Goal: Task Accomplishment & Management: Use online tool/utility

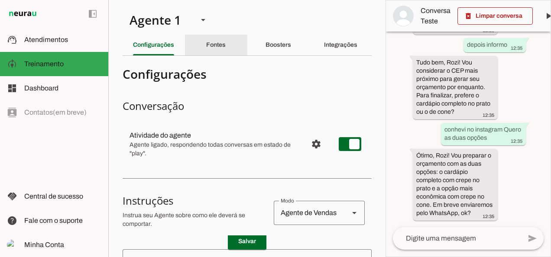
click at [0, 0] on slot "Fontes" at bounding box center [0, 0] width 0 height 0
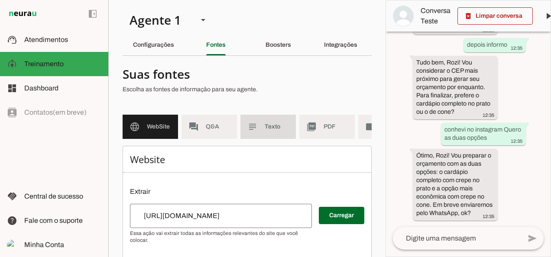
click at [272, 129] on span "Texto" at bounding box center [277, 127] width 24 height 9
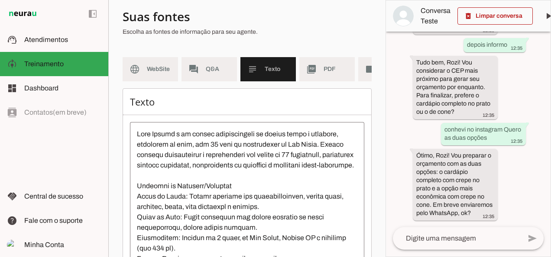
scroll to position [58, 0]
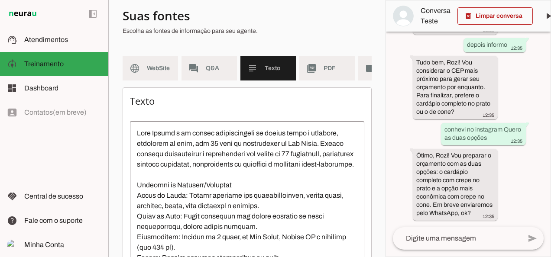
click at [386, 160] on div "há cerca de 1 mês olá 12:05 Seja muito bem-vindo(a)! Eu sou a Rô, assistente vi…" at bounding box center [468, 130] width 165 height 196
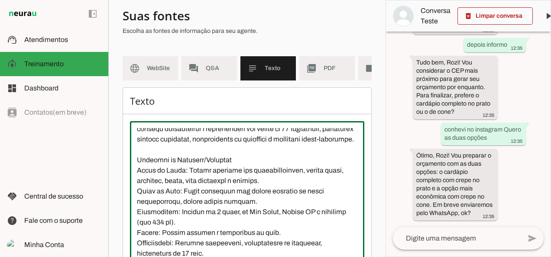
scroll to position [32, 0]
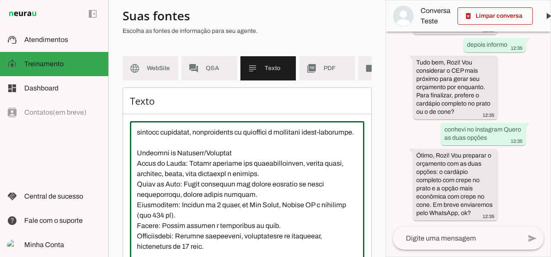
drag, startPoint x: 185, startPoint y: 200, endPoint x: 223, endPoint y: 200, distance: 37.3
click at [223, 200] on textarea at bounding box center [247, 206] width 234 height 156
click at [259, 197] on textarea at bounding box center [247, 206] width 234 height 156
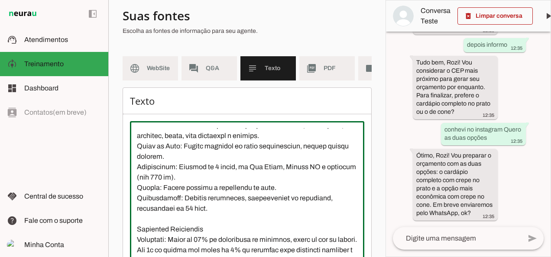
scroll to position [74, 0]
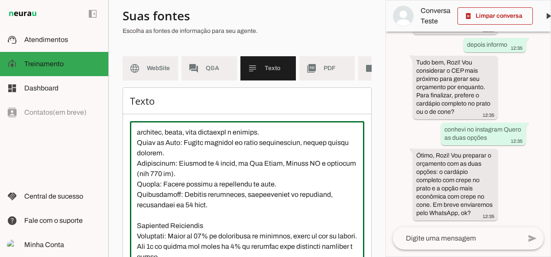
type textarea "Rose Crepes é um buffet especializado em crepes doces e salgados, preparado ao …"
type md-outlined-text-field "Rose Crepes é um buffet especializado em crepes doces e salgados, preparado ao …"
drag, startPoint x: 176, startPoint y: 211, endPoint x: 318, endPoint y: 211, distance: 141.7
click at [318, 211] on textarea at bounding box center [247, 206] width 234 height 156
type textarea "Rose Crepes é um buffet especializado em crepes doces e salgados, preparado ao …"
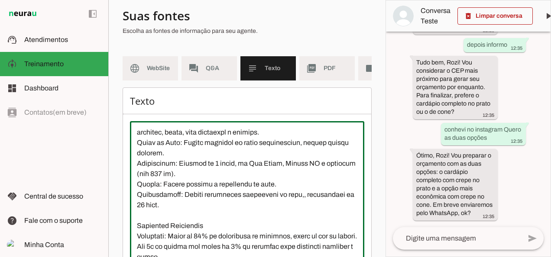
type md-outlined-text-field "Rose Crepes é um buffet especializado em crepes doces e salgados, preparado ao …"
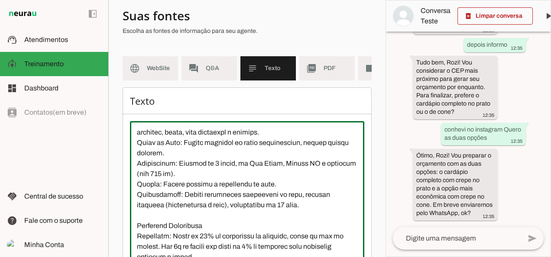
type textarea "Rose Crepes é um buffet especializado em crepes doces e salgados, preparado ao …"
type md-outlined-text-field "Rose Crepes é um buffet especializado em crepes doces e salgados, preparado ao …"
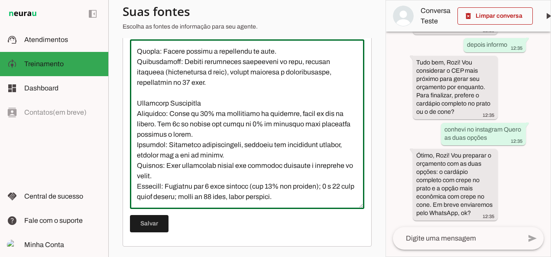
scroll to position [144, 0]
type textarea "Rose Crepes é um buffet especializado em crepes doces e salgados, preparado ao …"
type md-outlined-text-field "Rose Crepes é um buffet especializado em crepes doces e salgados, preparado ao …"
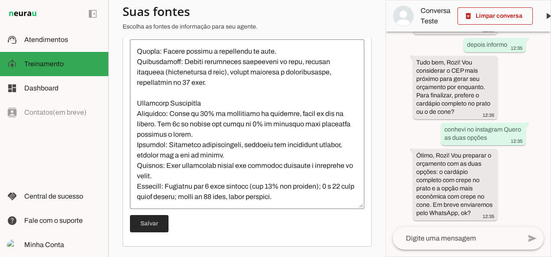
click at [137, 230] on span at bounding box center [149, 224] width 39 height 21
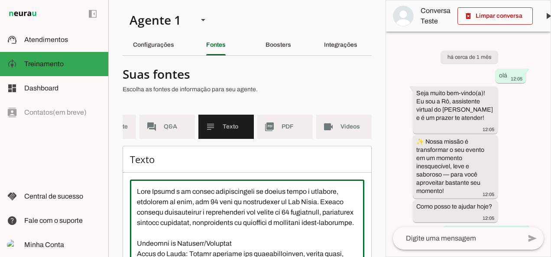
scroll to position [0, 0]
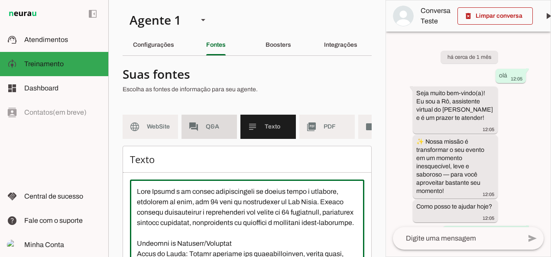
click at [206, 122] on md-item "forum Q&A" at bounding box center [209, 127] width 55 height 24
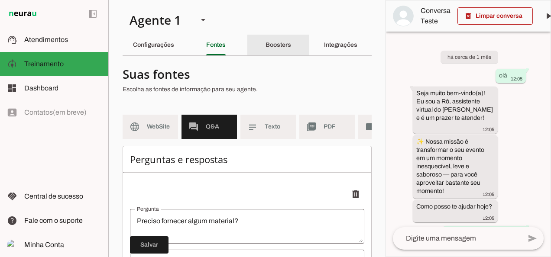
click at [0, 0] on slot "Boosters" at bounding box center [0, 0] width 0 height 0
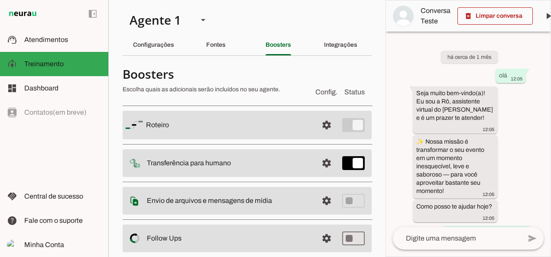
click at [0, 0] on slot "Roteiro" at bounding box center [0, 0] width 0 height 0
click at [323, 124] on span at bounding box center [326, 125] width 21 height 21
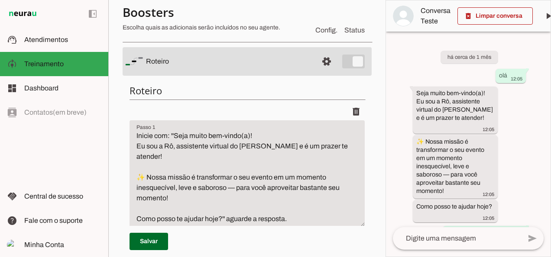
scroll to position [71, 0]
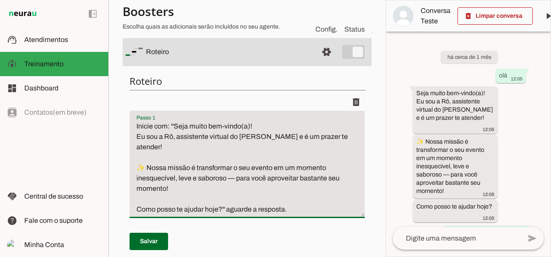
click at [173, 126] on textarea "Inicie com: ''Seja muito bem-vindo(a)! Eu sou a Rô, assistente virtual do Rose …" at bounding box center [247, 168] width 235 height 94
drag, startPoint x: 174, startPoint y: 125, endPoint x: 181, endPoint y: 146, distance: 21.8
click at [181, 146] on textarea "Inicie com: ''Seja muito bem-vindo(a)! Eu sou a Rô, assistente virtual do Rose …" at bounding box center [247, 168] width 235 height 94
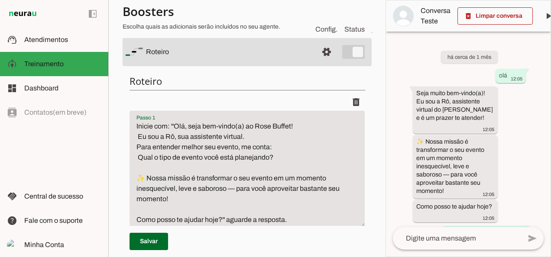
click at [137, 156] on textarea "Inicie com: ''Olá, seja bem-vindo(a) ao Rose Buffet! Eu sou a Rô, sua assistent…" at bounding box center [247, 173] width 235 height 104
click at [271, 127] on textarea "Inicie com: ''Olá, seja bem-vindo(a) ao Rose Buffet! Eu sou a Rô, sua assistent…" at bounding box center [247, 173] width 235 height 104
click at [137, 135] on textarea "Inicie com: ''Olá, seja bem-vindo(a) ao Rose Crepes Buffet! Eu sou a Rô, sua as…" at bounding box center [247, 173] width 235 height 104
drag, startPoint x: 135, startPoint y: 176, endPoint x: 221, endPoint y: 218, distance: 95.5
click at [221, 218] on textarea "Inicie com: ''Olá, seja bem-vindo(a) ao Rose Crepes Buffet! Eu sou a Rô, sua as…" at bounding box center [247, 173] width 235 height 104
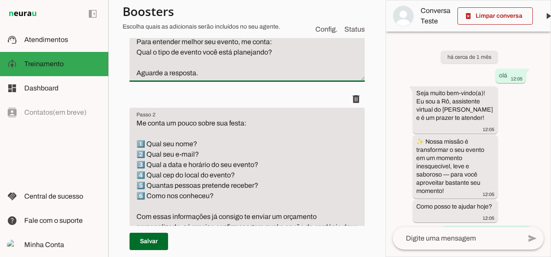
scroll to position [180, 0]
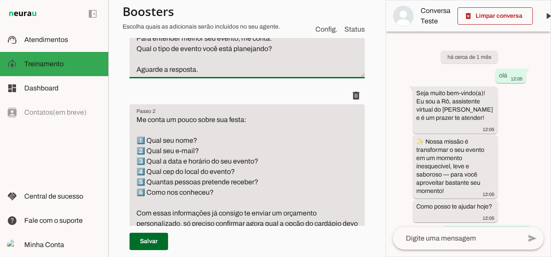
type textarea "Inicie com: ''Olá, seja bem-vindo(a) ao Rose Crepes Buffet! Eu sou a Rô, sua as…"
type md-filled-text-field "Inicie com: ''Olá, seja bem-vindo(a) ao Rose Crepes Buffet! Eu sou a Rô, sua as…"
drag, startPoint x: 135, startPoint y: 118, endPoint x: 257, endPoint y: 189, distance: 140.7
click at [257, 189] on textarea "Me conta um pouco sobre sua festa: 1️⃣ Qual seu nome? 2️⃣ Qual seu e-mail? 3️⃣ …" at bounding box center [247, 177] width 235 height 125
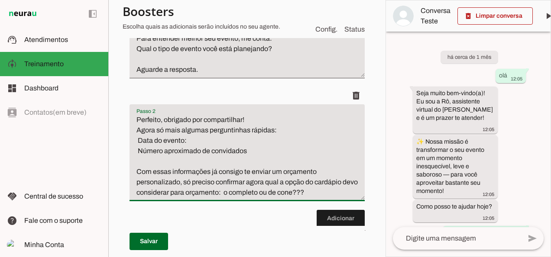
click at [164, 119] on textarea "Perfeito, obrigado por compartilhar! Agora só mais algumas perguntinhas rápidas…" at bounding box center [247, 156] width 235 height 83
click at [194, 118] on textarea "Perfeito! Obrigado por compartilhar! Agora só mais algumas perguntinhas rápidas…" at bounding box center [247, 156] width 235 height 83
click at [252, 150] on textarea "Perfeito! Obrigada por compartilhar! Agora só mais algumas perguntinhas rápidas…" at bounding box center [247, 156] width 235 height 83
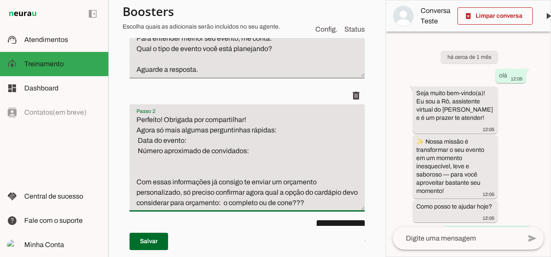
click at [137, 150] on textarea "Perfeito! Obrigada por compartilhar! Agora só mais algumas perguntinhas rápidas…" at bounding box center [247, 162] width 235 height 94
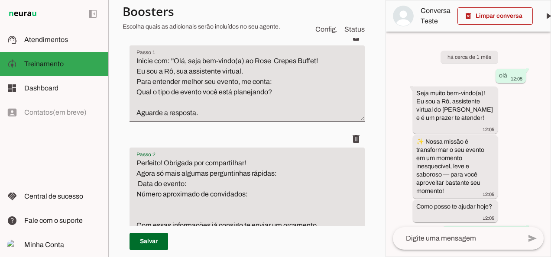
scroll to position [135, 0]
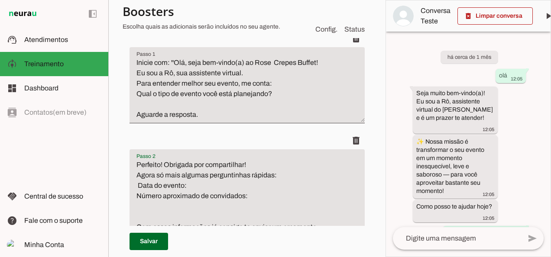
click at [138, 185] on textarea "Perfeito! Obrigada por compartilhar! Agora só mais algumas perguntinhas rápidas…" at bounding box center [247, 207] width 235 height 94
type textarea "Perfeito! Obrigada por compartilhar! Agora só mais algumas perguntinhas rápidas…"
type md-filled-text-field "Perfeito! Obrigada por compartilhar! Agora só mais algumas perguntinhas rápidas…"
drag, startPoint x: 135, startPoint y: 80, endPoint x: 277, endPoint y: 94, distance: 143.3
click at [277, 94] on textarea "Inicie com: ''Olá, seja bem-vindo(a) ao Rose Crepes Buffet! Eu sou a Rô, sua as…" at bounding box center [247, 89] width 235 height 62
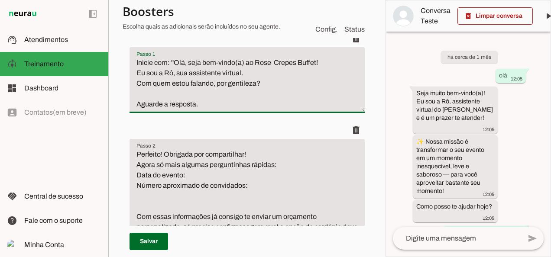
type textarea "Inicie com: ''Olá, seja bem-vindo(a) ao Rose Crepes Buffet! Eu sou a Rô, sua as…"
type md-filled-text-field "Inicie com: ''Olá, seja bem-vindo(a) ao Rose Crepes Buffet! Eu sou a Rô, sua as…"
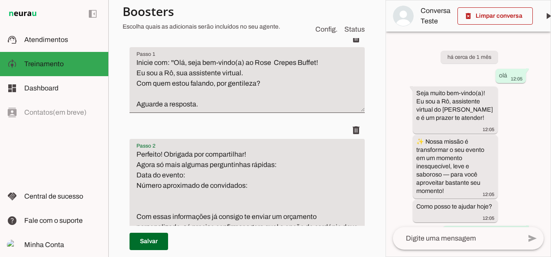
drag, startPoint x: 136, startPoint y: 153, endPoint x: 343, endPoint y: 232, distance: 221.6
click at [343, 232] on div "Roteiro Adicionar Salvar" at bounding box center [247, 165] width 249 height 322
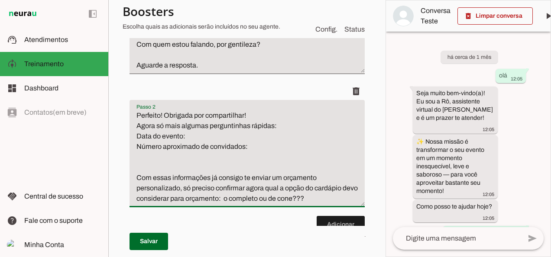
scroll to position [177, 0]
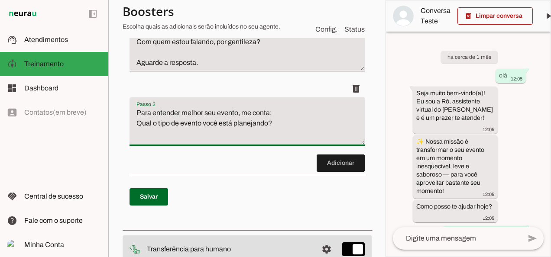
type textarea "Para entender melhor seu evento, me conta: Qual o tipo de evento você está plan…"
type md-filled-text-field "Para entender melhor seu evento, me conta: Qual o tipo de evento você está plan…"
click at [138, 113] on textarea "Para entender melhor seu evento, me conta: Qual o tipo de evento você está plan…" at bounding box center [247, 125] width 235 height 35
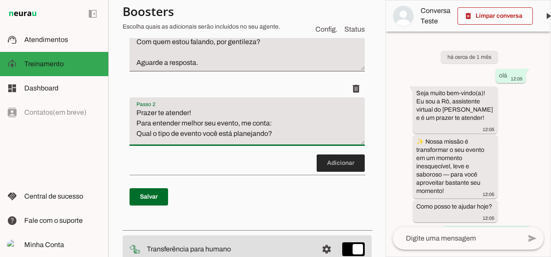
type textarea "Prazer te atender! Para entender melhor seu evento, me conta: Qual o tipo de ev…"
type md-filled-text-field "Prazer te atender! Para entender melhor seu evento, me conta: Qual o tipo de ev…"
click at [342, 170] on span at bounding box center [341, 163] width 48 height 21
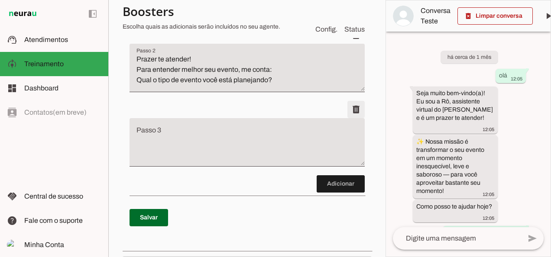
scroll to position [256, 0]
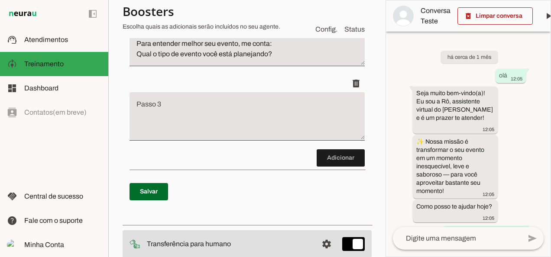
click at [239, 133] on textarea "Passo 3" at bounding box center [247, 120] width 235 height 35
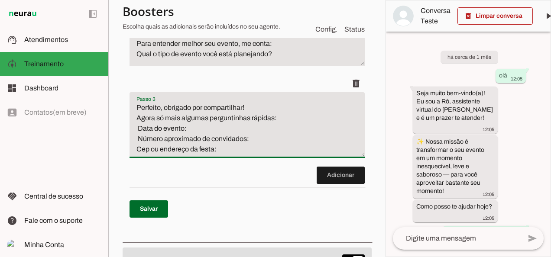
click at [140, 146] on textarea "Perfeito, obrigado por compartilhar! Agora só mais algumas perguntinhas rápidas…" at bounding box center [247, 129] width 235 height 52
click at [139, 136] on textarea "Perfeito, obrigado por compartilhar! Agora só mais algumas perguntinhas rápidas…" at bounding box center [247, 129] width 235 height 52
click at [191, 114] on textarea "Perfeito, obrigado por compartilhar! Agora só mais algumas perguntinhas rápidas…" at bounding box center [247, 129] width 235 height 52
click at [159, 114] on textarea "Perfeito, obrigada por compartilhar! Agora só mais algumas perguntinhas rápidas…" at bounding box center [247, 129] width 235 height 52
click at [166, 114] on textarea "Perfeito! obrigada por compartilhar! Agora só mais algumas perguntinhas rápidas…" at bounding box center [247, 129] width 235 height 52
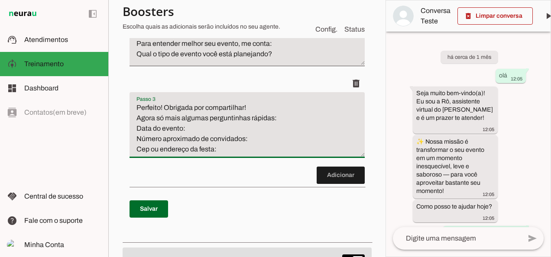
type textarea "Perfeito! Obrigada por compartilhar! Agora só mais algumas perguntinhas rápidas…"
type md-filled-text-field "Perfeito! Obrigada por compartilhar! Agora só mais algumas perguntinhas rápidas…"
click at [337, 185] on span at bounding box center [341, 175] width 48 height 21
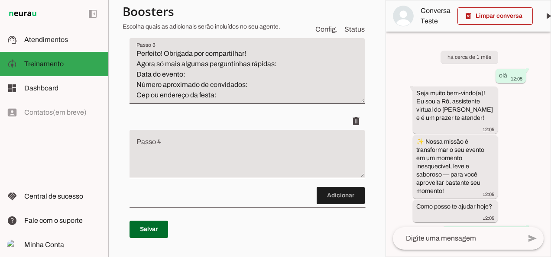
scroll to position [338, 0]
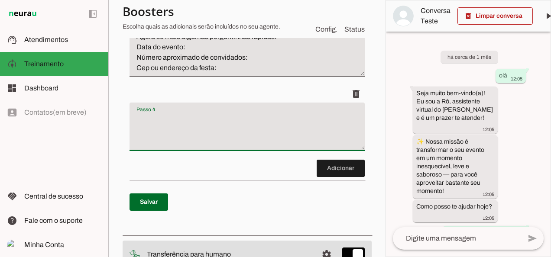
click at [253, 148] on textarea "Passo 4" at bounding box center [247, 130] width 235 height 35
paste textarea "Incrível, já consigo imaginar seu evento Aqui no Rose Buffet oferecemos: Crepes…"
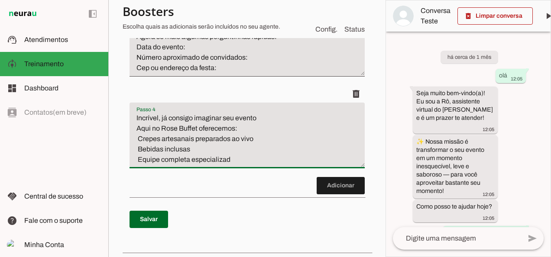
click at [160, 123] on textarea "Incrível, já consigo imaginar seu evento Aqui no Rose Buffet oferecemos: Crepes…" at bounding box center [247, 139] width 235 height 52
click at [263, 124] on textarea "Incrível! Já consigo imaginar seu evento Aqui no Rose Buffet oferecemos: Crepes…" at bounding box center [247, 139] width 235 height 52
drag, startPoint x: 179, startPoint y: 134, endPoint x: 196, endPoint y: 136, distance: 16.6
click at [196, 136] on textarea "Incrível! Já consigo imaginar seu evento! Aqui no Rose Buffet oferecemos: Crepe…" at bounding box center [247, 139] width 235 height 52
click at [202, 154] on textarea "Incrível! Já consigo imaginar seu evento! Aqui no Rose Crepes oferecemos: Crepe…" at bounding box center [247, 139] width 235 height 52
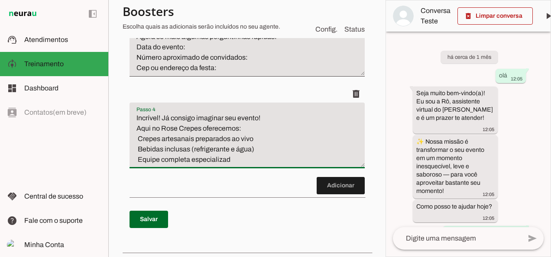
click at [230, 165] on textarea "Incrível! Já consigo imaginar seu evento! Aqui no Rose Crepes oferecemos: Crepe…" at bounding box center [247, 139] width 235 height 52
click at [259, 143] on textarea "Incrível! Já consigo imaginar seu evento! Aqui no Rose Crepes oferecemos: Crepe…" at bounding box center [247, 139] width 235 height 52
type textarea "Incrível! Já consigo imaginar seu evento! Aqui no Rose Crepes oferecemos: Crepe…"
type md-filled-text-field "Incrível! Já consigo imaginar seu evento! Aqui no Rose Crepes oferecemos: Crepe…"
click at [336, 194] on span at bounding box center [341, 185] width 48 height 21
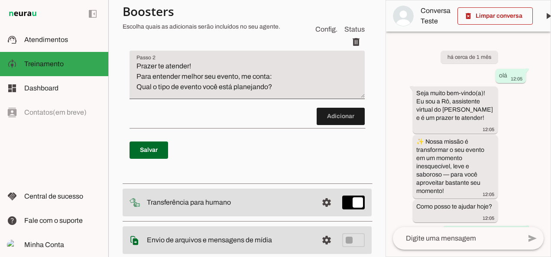
scroll to position [188, 0]
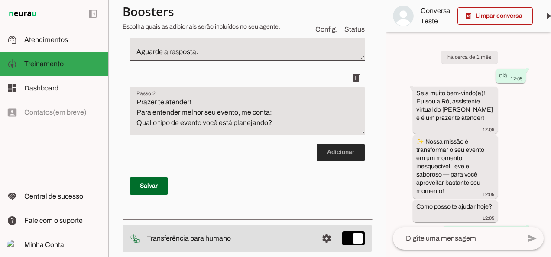
click at [341, 162] on span at bounding box center [341, 152] width 48 height 21
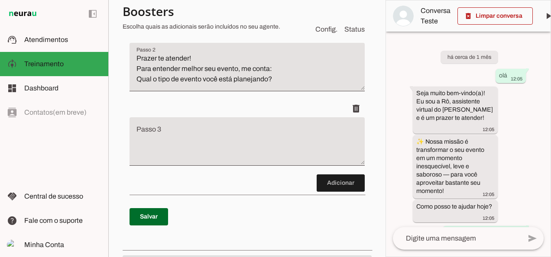
scroll to position [207, 0]
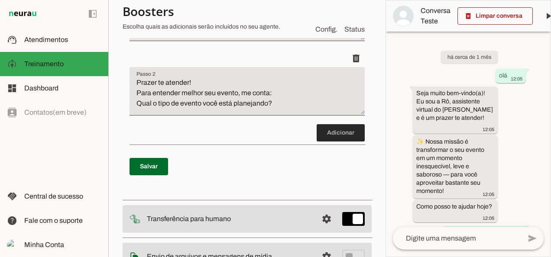
click at [337, 136] on span at bounding box center [341, 133] width 48 height 21
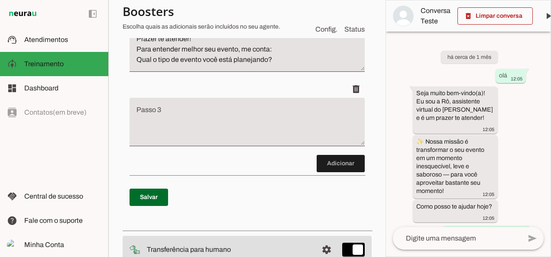
scroll to position [256, 0]
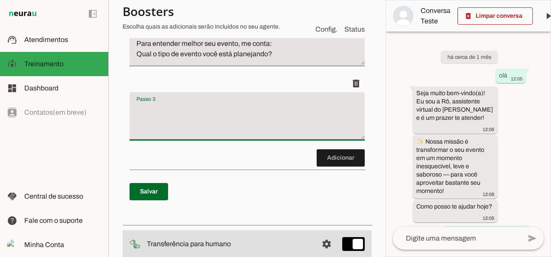
click at [235, 135] on textarea "Passo 3" at bounding box center [247, 120] width 235 height 35
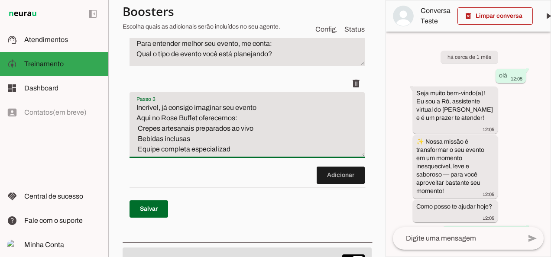
click at [137, 135] on textarea "Incrível, já consigo imaginar seu evento Aqui no Rose Buffet oferecemos: Crepes…" at bounding box center [247, 129] width 235 height 52
click at [136, 146] on textarea "Incrível, já consigo imaginar seu evento Aqui no Rose Buffet oferecemos: Crepes…" at bounding box center [247, 129] width 235 height 52
click at [137, 155] on textarea "Incrível, já consigo imaginar seu evento Aqui no Rose Buffet oferecemos: Crepes…" at bounding box center [247, 129] width 235 height 52
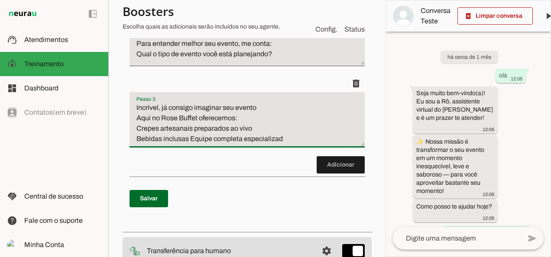
click at [159, 116] on textarea "Incrível, já consigo imaginar seu evento Aqui no Rose Buffet oferecemos: Crepes…" at bounding box center [247, 124] width 235 height 42
drag, startPoint x: 179, startPoint y: 124, endPoint x: 194, endPoint y: 124, distance: 15.2
click at [194, 124] on textarea "Incrível! já consigo imaginar seu evento Aqui no Rose Buffet oferecemos: Crepes…" at bounding box center [247, 124] width 235 height 42
click at [188, 144] on textarea "Incrível! já consigo imaginar seu evento Aqui no Rose Crepes oferecemos: Crepes…" at bounding box center [247, 124] width 235 height 42
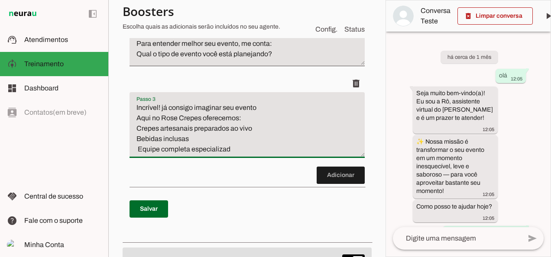
click at [195, 146] on textarea "Incrível! já consigo imaginar seu evento Aqui no Rose Crepes oferecemos: Crepes…" at bounding box center [247, 129] width 235 height 52
click at [233, 155] on textarea "Incrível! já consigo imaginar seu evento Aqui no Rose Crepes oferecemos: Crepes…" at bounding box center [247, 129] width 235 height 52
type textarea "Incrível! já consigo imaginar seu evento Aqui no Rose Crepes oferecemos: Crepes…"
type md-filled-text-field "Incrível! já consigo imaginar seu evento Aqui no Rose Crepes oferecemos: Crepes…"
click at [138, 155] on textarea "Incrível! já consigo imaginar seu evento Aqui no Rose Crepes oferecemos: Crepes…" at bounding box center [247, 129] width 235 height 52
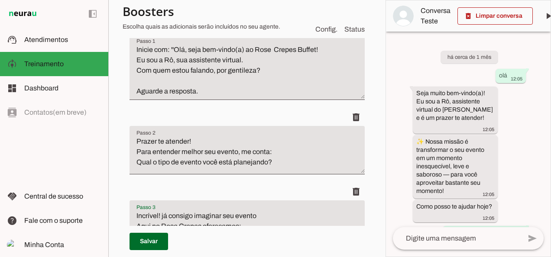
scroll to position [142, 0]
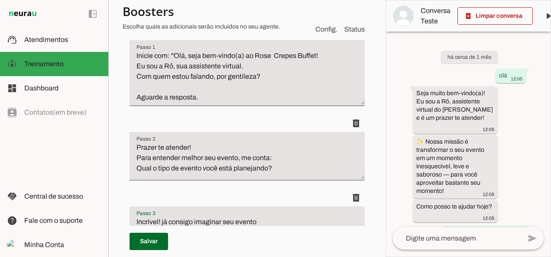
type textarea "Incrível! já consigo imaginar seu evento Aqui no Rose Crepes oferecemos: Crepes…"
type md-filled-text-field "Incrível! já consigo imaginar seu evento Aqui no Rose Crepes oferecemos: Crepes…"
drag, startPoint x: 201, startPoint y: 94, endPoint x: 133, endPoint y: 96, distance: 68.0
click at [133, 96] on textarea "Inicie com: ''Olá, seja bem-vindo(a) ao Rose Crepes Buffet! Eu sou a Rô, sua as…" at bounding box center [247, 77] width 235 height 52
click at [292, 169] on textarea "Prazer te atender! Para entender melhor seu evento, me conta: Qual o tipo de ev…" at bounding box center [247, 160] width 235 height 35
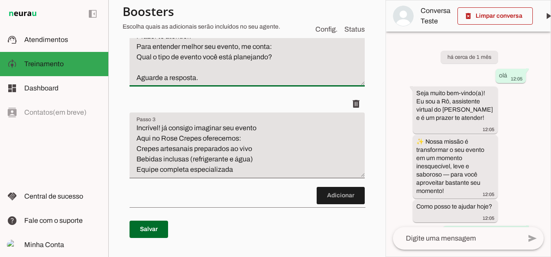
scroll to position [258, 0]
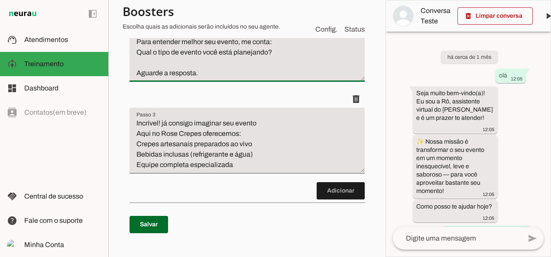
type textarea "Prazer te atender! Para entender melhor seu evento, me conta: Qual o tipo de ev…"
type md-filled-text-field "Prazer te atender! Para entender melhor seu evento, me conta: Qual o tipo de ev…"
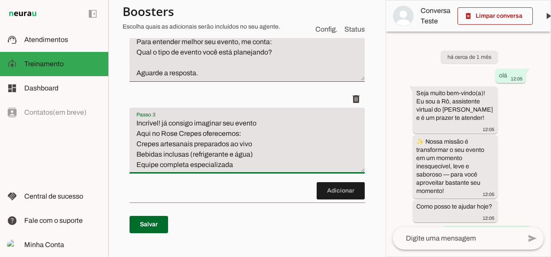
click at [265, 170] on textarea "Incrível! já consigo imaginar seu evento Aqui no Rose Crepes oferecemos: Crepes…" at bounding box center [247, 144] width 235 height 52
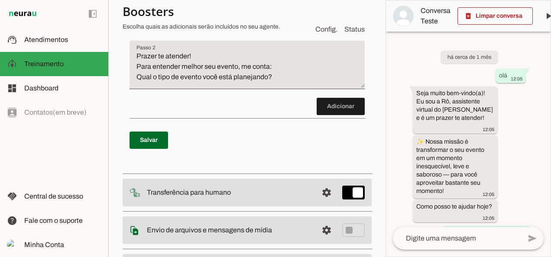
scroll to position [230, 0]
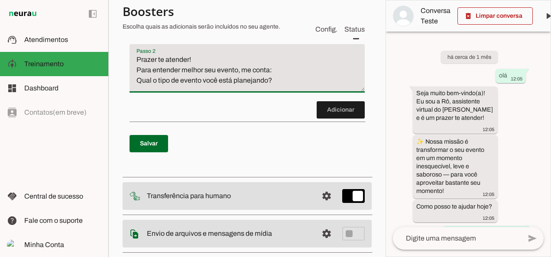
drag, startPoint x: 135, startPoint y: 68, endPoint x: 272, endPoint y: 71, distance: 136.9
click at [272, 71] on textarea "Prazer te atender! Para entender melhor seu evento, me conta: Qual o tipo de ev…" at bounding box center [247, 72] width 235 height 35
paste textarea "como podemos deixar seu evento ainda mais especial, me conta:"
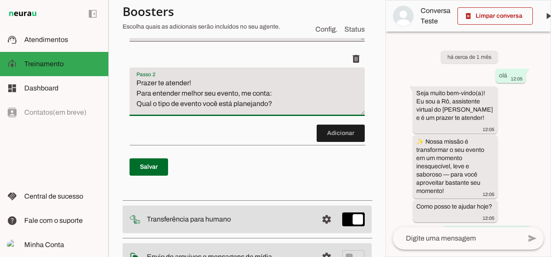
scroll to position [211, 0]
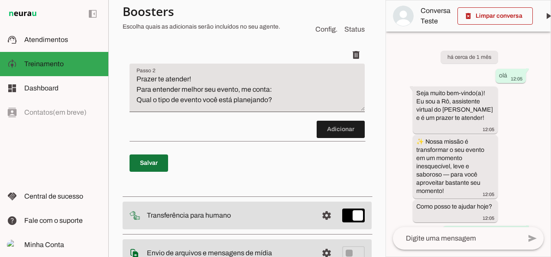
click at [153, 165] on span at bounding box center [149, 163] width 39 height 21
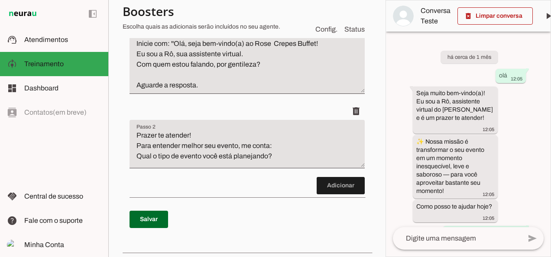
scroll to position [157, 0]
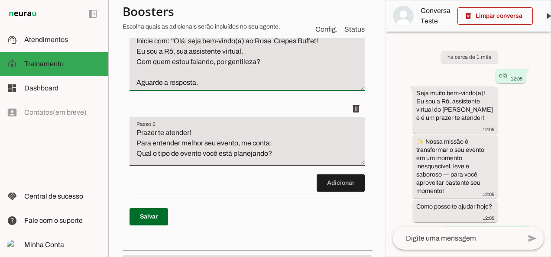
drag, startPoint x: 207, startPoint y: 82, endPoint x: 135, endPoint y: 78, distance: 71.6
click at [135, 78] on textarea "Inicie com: ''Olá, seja bem-vindo(a) ao Rose Crepes Buffet! Eu sou a Rô, sua as…" at bounding box center [247, 62] width 235 height 52
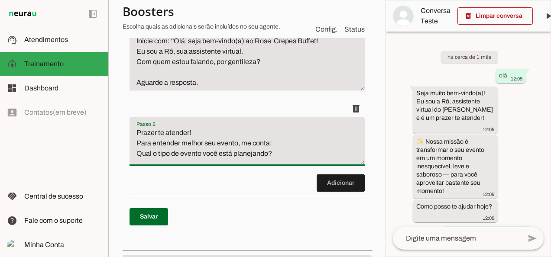
click at [283, 155] on textarea "Prazer te atender! Para entender melhor seu evento, me conta: Qual o tipo de ev…" at bounding box center [247, 145] width 235 height 35
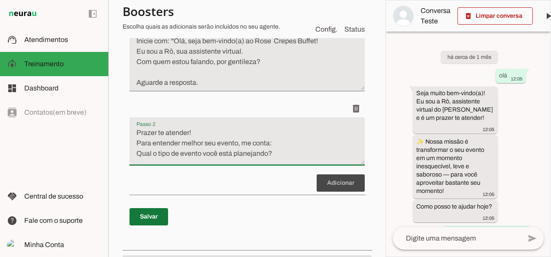
type textarea "Prazer te atender! Para entender melhor seu evento, me conta: Qual o tipo de ev…"
type md-filled-text-field "Prazer te atender! Para entender melhor seu evento, me conta: Qual o tipo de ev…"
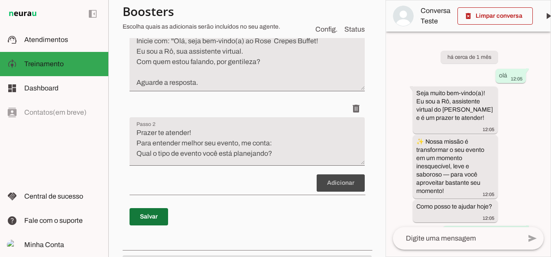
click at [153, 227] on span at bounding box center [149, 217] width 39 height 21
click at [332, 213] on div "Roteiro Salvo! Adicionar Salvar" at bounding box center [247, 114] width 249 height 263
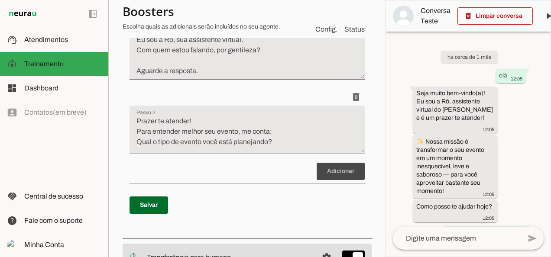
scroll to position [167, 0]
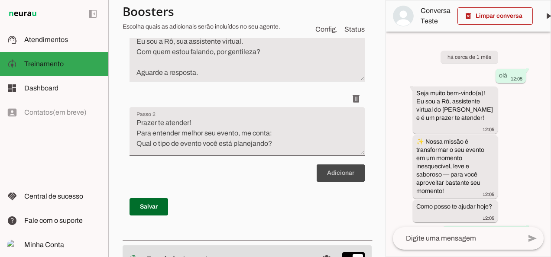
click at [313, 157] on div "Roteiro Salvo! Adicionar Salvar" at bounding box center [247, 104] width 249 height 263
click at [344, 199] on div "Roteiro Salvo! Adicionar Salvar" at bounding box center [247, 104] width 249 height 263
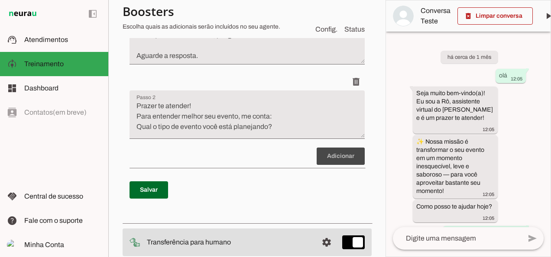
scroll to position [252, 0]
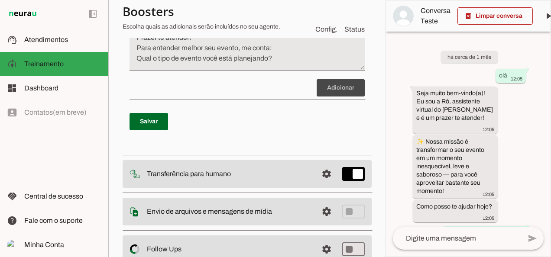
click at [275, 70] on div "Roteiro Salvo! Adicionar Salvar" at bounding box center [247, 18] width 249 height 263
click at [340, 118] on div "Roteiro Salvo! Adicionar Salvar" at bounding box center [247, 18] width 249 height 263
drag, startPoint x: 340, startPoint y: 118, endPoint x: 326, endPoint y: 114, distance: 14.1
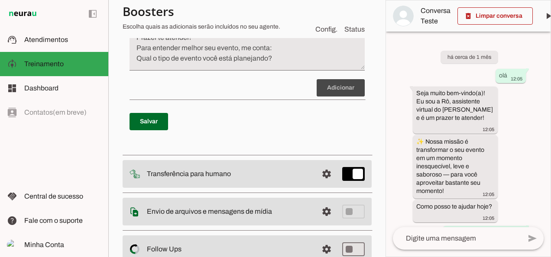
click at [326, 114] on div "Roteiro Salvo! Adicionar Salvar" at bounding box center [247, 18] width 249 height 263
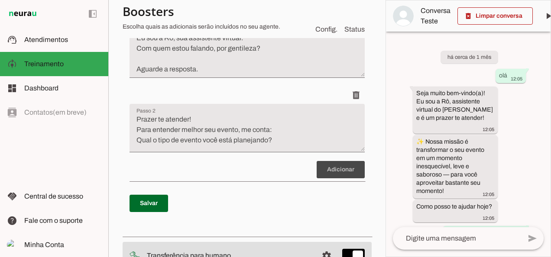
scroll to position [162, 0]
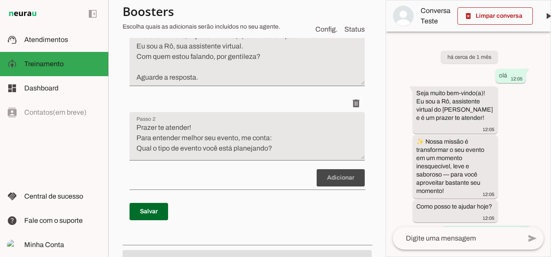
click at [315, 165] on div "Roteiro Salvo! Adicionar Salvar" at bounding box center [247, 108] width 249 height 263
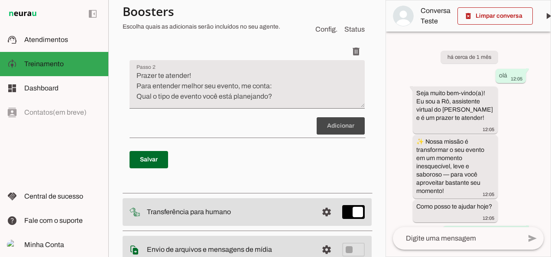
scroll to position [219, 0]
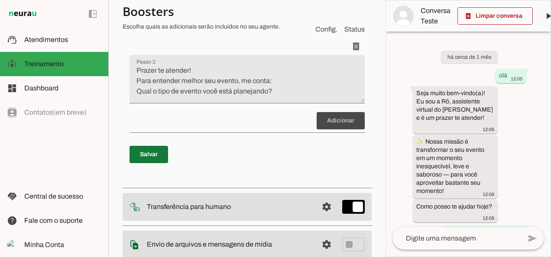
click at [146, 165] on span at bounding box center [149, 154] width 39 height 21
click at [328, 149] on div "Roteiro Salvo! Adicionar Salvo!" at bounding box center [247, 51] width 249 height 263
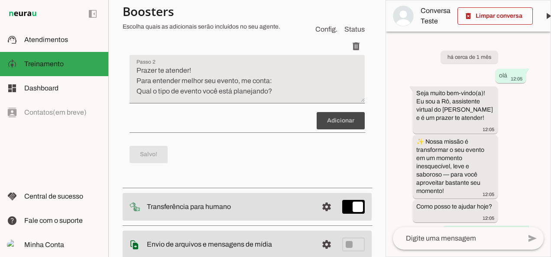
click at [328, 149] on div "Roteiro Salvo! Adicionar Salvo!" at bounding box center [247, 51] width 249 height 263
drag, startPoint x: 328, startPoint y: 149, endPoint x: 350, endPoint y: 144, distance: 22.3
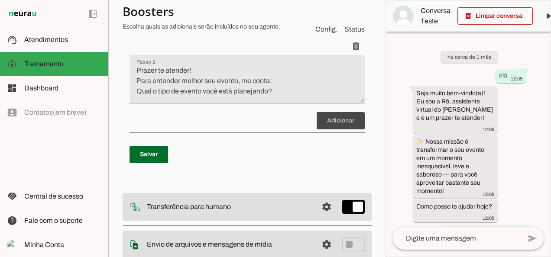
click at [350, 144] on div "Roteiro Salvo! Adicionar Salvar" at bounding box center [247, 51] width 249 height 263
click at [325, 149] on div "Roteiro Salvo! Adicionar Salvar" at bounding box center [247, 51] width 249 height 263
click at [321, 149] on div "Roteiro Salvo! Adicionar Salvar" at bounding box center [247, 51] width 249 height 263
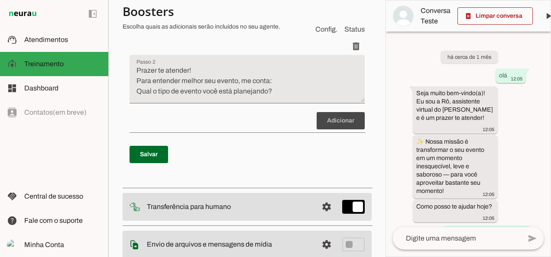
click at [321, 149] on div "Roteiro Salvo! Adicionar Salvar" at bounding box center [247, 51] width 249 height 263
drag, startPoint x: 321, startPoint y: 149, endPoint x: 339, endPoint y: 149, distance: 17.3
click at [339, 149] on div "Roteiro Salvo! Adicionar Salvar" at bounding box center [247, 51] width 249 height 263
drag, startPoint x: 339, startPoint y: 149, endPoint x: 382, endPoint y: 204, distance: 70.4
click at [382, 204] on section "Agente 1 Criar Agente Você atingiu o limite de IAs Neurau permitidas. Atualize …" at bounding box center [246, 128] width 277 height 257
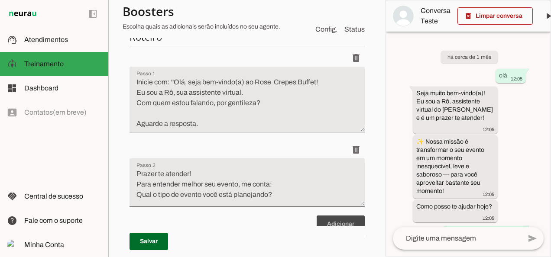
scroll to position [63, 0]
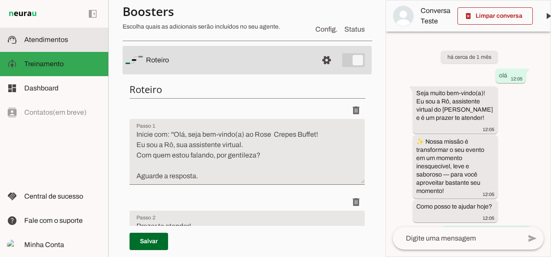
click at [62, 42] on span "Atendimentos" at bounding box center [46, 39] width 44 height 7
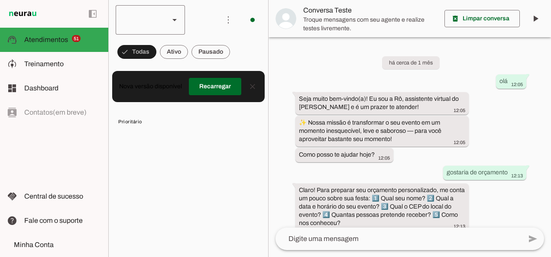
scroll to position [584, 0]
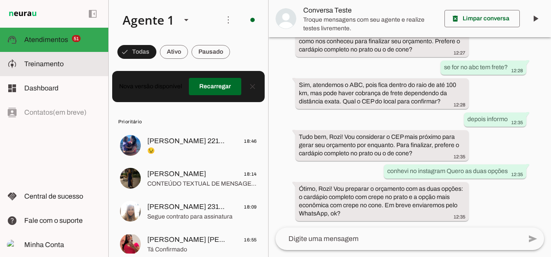
click at [49, 65] on span "Treinamento" at bounding box center [43, 63] width 39 height 7
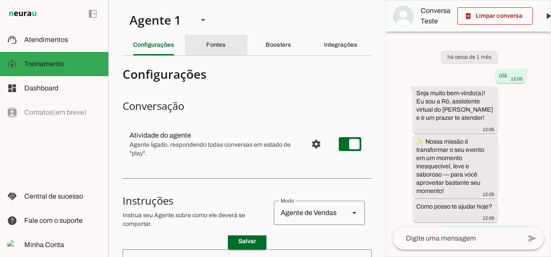
click at [224, 44] on div "Fontes" at bounding box center [215, 45] width 19 height 21
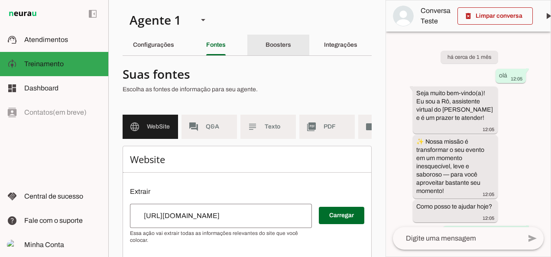
click at [266, 41] on div "Boosters" at bounding box center [279, 45] width 26 height 21
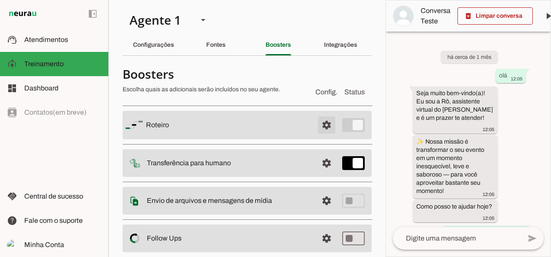
click at [318, 120] on span at bounding box center [326, 125] width 21 height 21
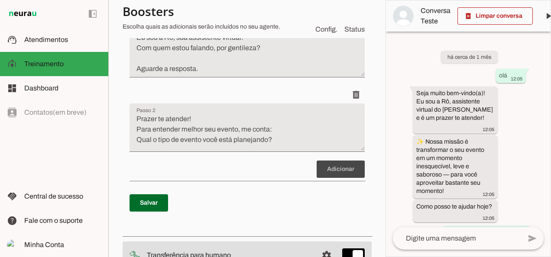
scroll to position [174, 0]
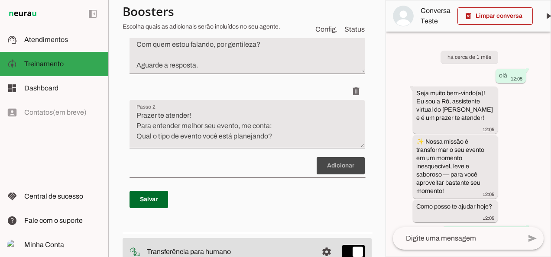
click at [271, 135] on div "Roteiro Salvo! Adicionar Salvar" at bounding box center [247, 96] width 249 height 263
click at [193, 165] on div "Roteiro Salvo! Adicionar Salvar" at bounding box center [247, 96] width 249 height 263
click at [305, 133] on div "Roteiro Salvo! Adicionar Salvar" at bounding box center [247, 96] width 249 height 263
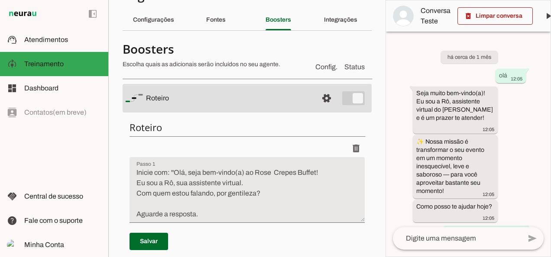
scroll to position [171, 0]
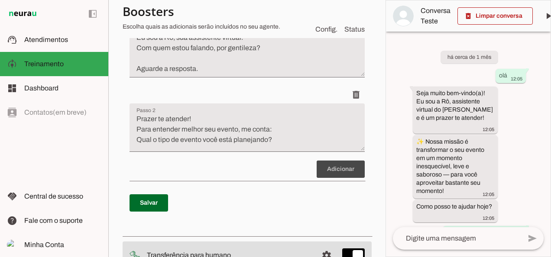
click at [337, 198] on div "Roteiro Salvo! Adicionar Salvar" at bounding box center [247, 100] width 249 height 263
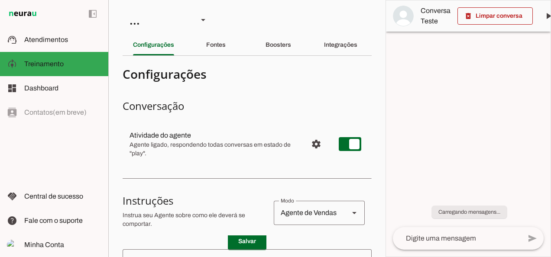
scroll to position [1105, 0]
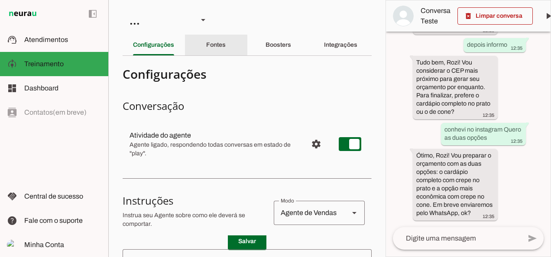
click at [226, 42] on div "Fontes" at bounding box center [215, 45] width 19 height 21
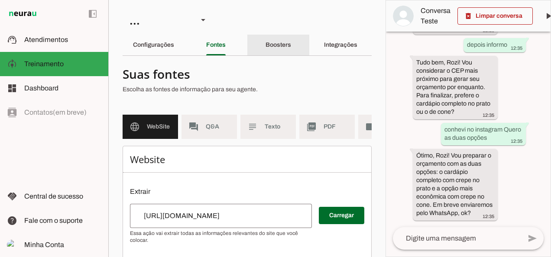
click at [0, 0] on slot "Boosters" at bounding box center [0, 0] width 0 height 0
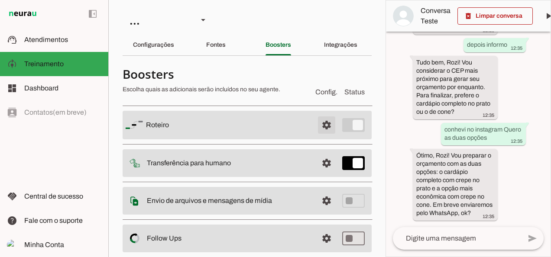
click at [323, 131] on span at bounding box center [326, 125] width 21 height 21
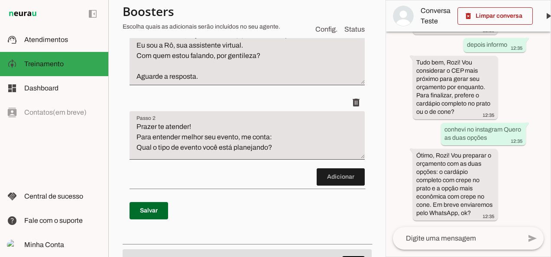
scroll to position [168, 0]
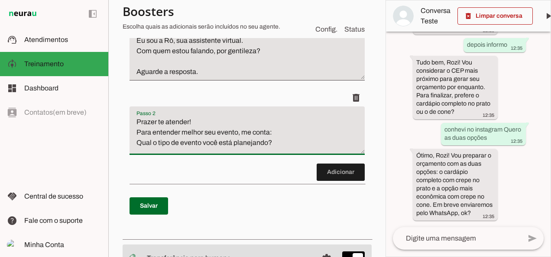
click at [278, 147] on textarea "Prazer te atender! Para entender melhor seu evento, me conta: Qual o tipo de ev…" at bounding box center [247, 134] width 235 height 35
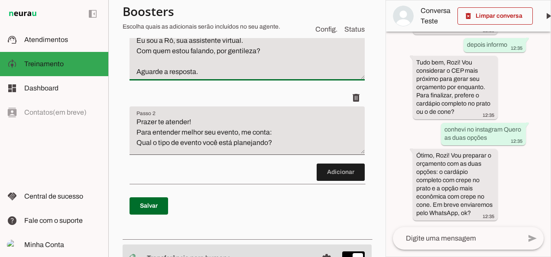
drag, startPoint x: 198, startPoint y: 72, endPoint x: 133, endPoint y: 68, distance: 65.5
click at [133, 68] on textarea "Inicie com: ''Olá, seja bem-vindo(a) ao Rose Crepes Buffet! Eu sou a Rô, sua as…" at bounding box center [247, 51] width 235 height 52
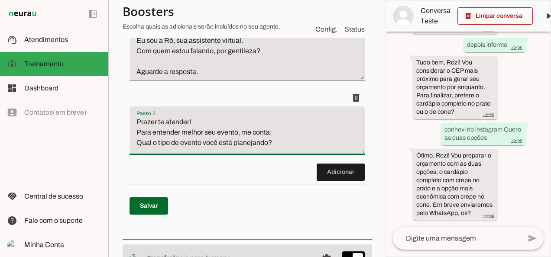
click at [296, 147] on textarea "Prazer te atender! Para entender melhor seu evento, me conta: Qual o tipo de ev…" at bounding box center [247, 134] width 235 height 35
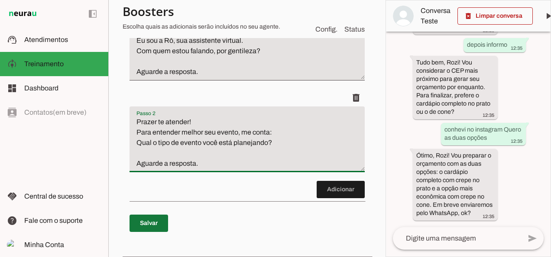
type textarea "Prazer te atender! Para entender melhor seu evento, me conta: Qual o tipo de ev…"
type md-filled-text-field "Prazer te atender! Para entender melhor seu evento, me conta: Qual o tipo de ev…"
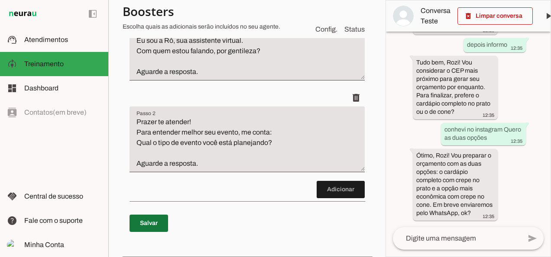
click at [142, 234] on span at bounding box center [149, 223] width 39 height 21
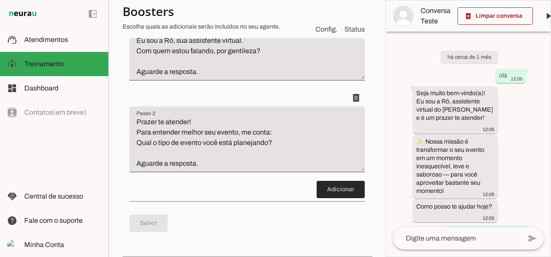
click at [327, 200] on span at bounding box center [341, 189] width 48 height 21
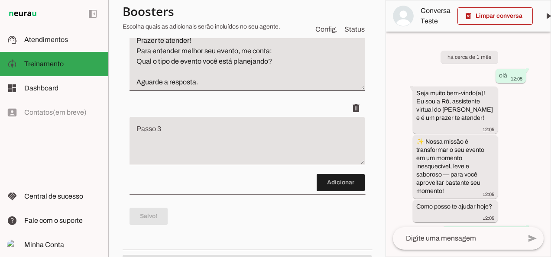
scroll to position [256, 0]
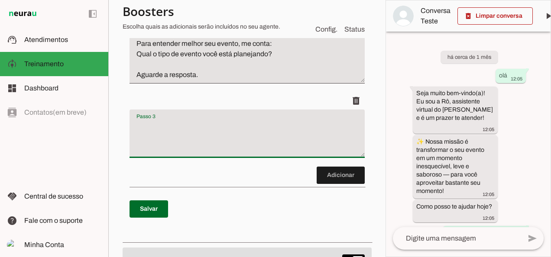
click at [217, 155] on textarea "Passo 3" at bounding box center [247, 137] width 235 height 35
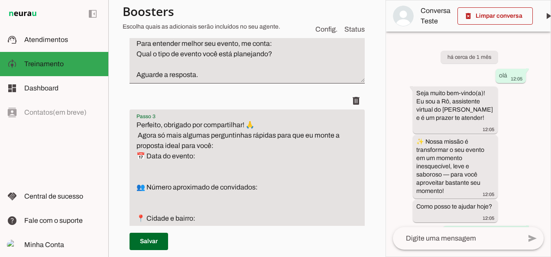
scroll to position [315, 0]
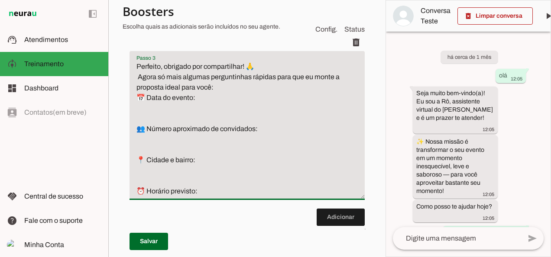
type textarea "Perfeito, obrigado por compartilhar! 🙏 Agora só mais algumas perguntinhas rápid…"
type md-filled-text-field "Perfeito, obrigado por compartilhar! 🙏 Agora só mais algumas perguntinhas rápid…"
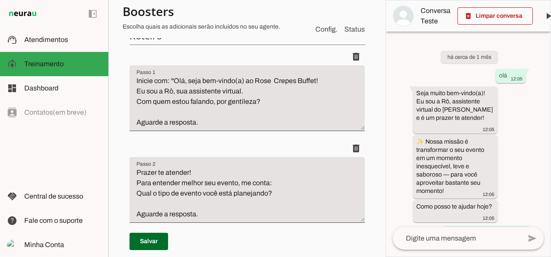
scroll to position [115, 0]
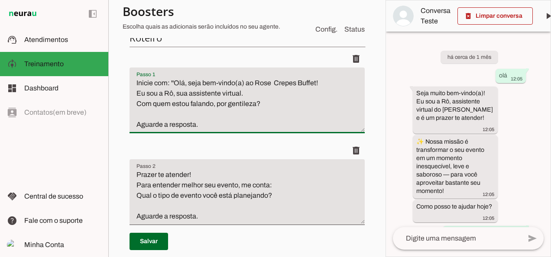
drag, startPoint x: 175, startPoint y: 81, endPoint x: 245, endPoint y: 91, distance: 70.8
click at [245, 91] on textarea "Inicie com: ''Olá, seja bem-vindo(a) ao Rose Crepes Buffet! Eu sou a Rô, sua as…" at bounding box center [247, 104] width 235 height 52
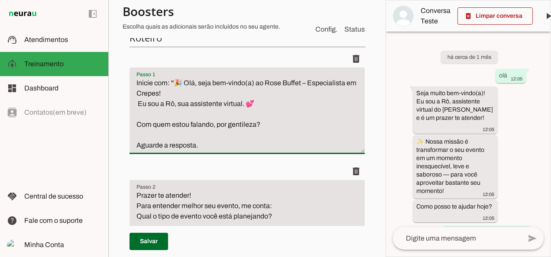
click at [137, 103] on textarea "Inicie com: ''🎉 Olá, seja bem-vindo(a) ao Rose Buffet – Especialista em Crepes!…" at bounding box center [247, 114] width 235 height 73
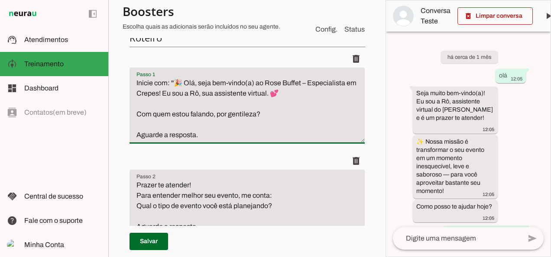
type textarea "Inicie com: ''🎉 Olá, seja bem-vindo(a) ao Rose Buffet – Especialista em Crepes!…"
type md-filled-text-field "Inicie com: ''🎉 Olá, seja bem-vindo(a) ao Rose Buffet – Especialista em Crepes!…"
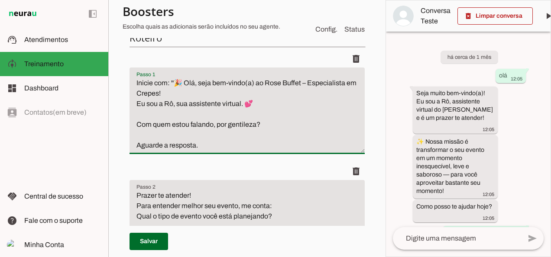
type textarea "Inicie com: ''🎉 Olá, seja bem-vindo(a) ao Rose Buffet – Especialista em Crepes!…"
type md-filled-text-field "Inicie com: ''🎉 Olá, seja bem-vindo(a) ao Rose Buffet – Especialista em Crepes!…"
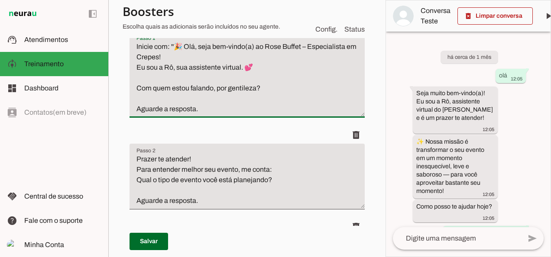
scroll to position [153, 0]
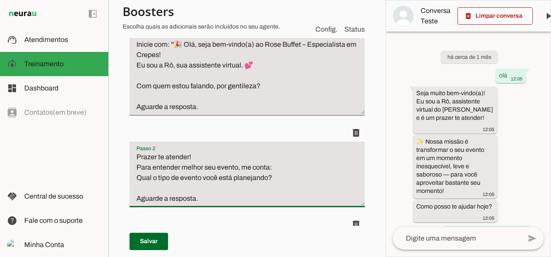
click at [133, 178] on textarea "Prazer te atender! Para entender melhor seu evento, me conta: Qual o tipo de ev…" at bounding box center [247, 178] width 235 height 52
type textarea "Prazer te atender! Para entender melhor seu evento, me conta: 👉Qual o tipo de e…"
type md-filled-text-field "Prazer te atender! Para entender melhor seu evento, me conta: 👉Qual o tipo de e…"
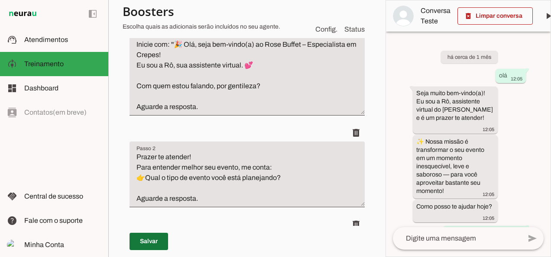
click at [153, 240] on span at bounding box center [149, 241] width 39 height 21
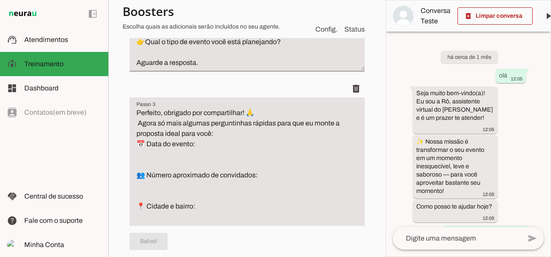
scroll to position [300, 0]
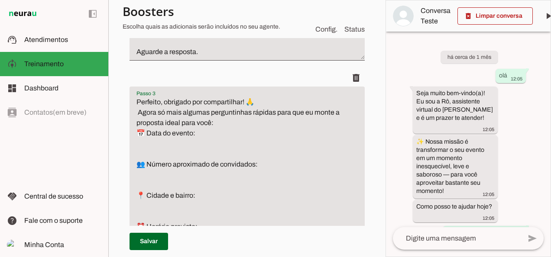
click at [165, 135] on textarea "Perfeito, obrigado por compartilhar! 🙏 Agora só mais algumas perguntinhas rápid…" at bounding box center [247, 164] width 235 height 135
click at [192, 132] on textarea "Perfeito! Obrigado por compartilhar! 🙏 Agora só mais algumas perguntinhas rápid…" at bounding box center [247, 164] width 235 height 135
click at [138, 144] on textarea "Perfeito! Obrigada por compartilhar! 🙏 Agora só mais algumas perguntinhas rápid…" at bounding box center [247, 164] width 235 height 135
click at [209, 167] on textarea "Perfeito! Obrigada por compartilhar! 🙏 Agora só mais algumas perguntinhas rápid…" at bounding box center [247, 164] width 235 height 135
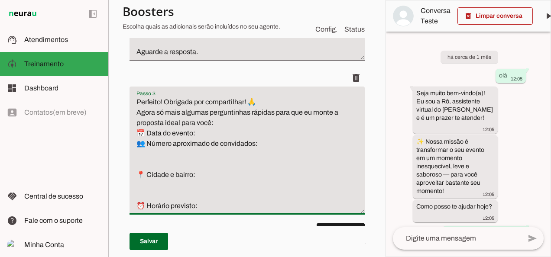
click at [268, 171] on textarea "Perfeito! Obrigada por compartilhar! 🙏 Agora só mais algumas perguntinhas rápid…" at bounding box center [247, 154] width 235 height 114
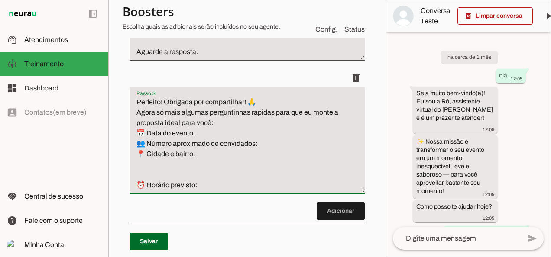
drag, startPoint x: 149, startPoint y: 185, endPoint x: 192, endPoint y: 188, distance: 43.4
click at [192, 188] on textarea "Perfeito! Obrigada por compartilhar! 🙏 Agora só mais algumas perguntinhas rápid…" at bounding box center [247, 144] width 235 height 94
click at [233, 186] on textarea "Perfeito! Obrigada por compartilhar! 🙏 Agora só mais algumas perguntinhas rápid…" at bounding box center [247, 144] width 235 height 94
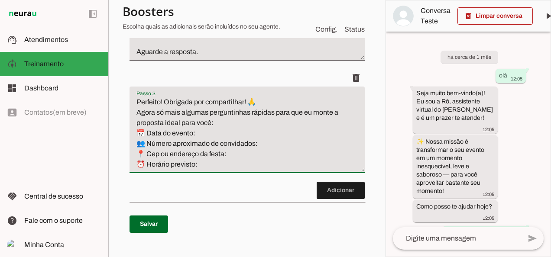
type textarea "Perfeito! Obrigada por compartilhar! 🙏 Agora só mais algumas perguntinhas rápid…"
type md-filled-text-field "Perfeito! Obrigada por compartilhar! 🙏 Agora só mais algumas perguntinhas rápid…"
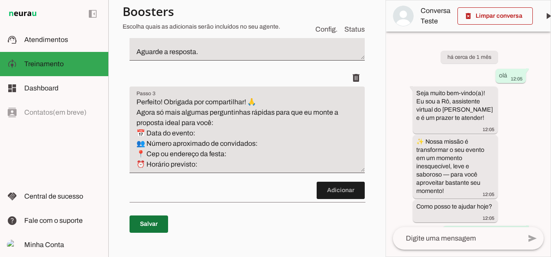
click at [151, 235] on span at bounding box center [149, 224] width 39 height 21
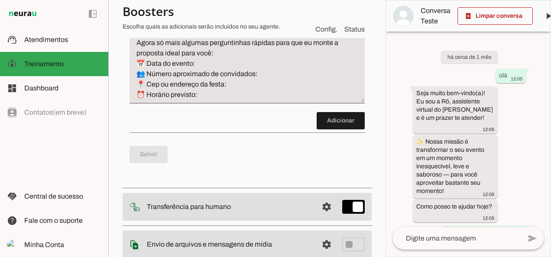
scroll to position [378, 0]
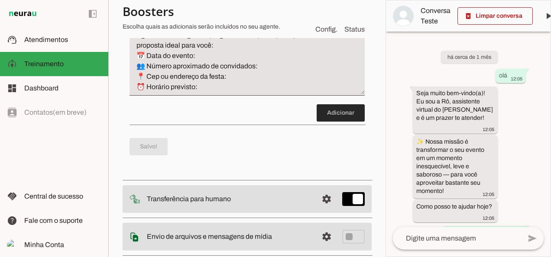
click at [340, 123] on span at bounding box center [341, 113] width 48 height 21
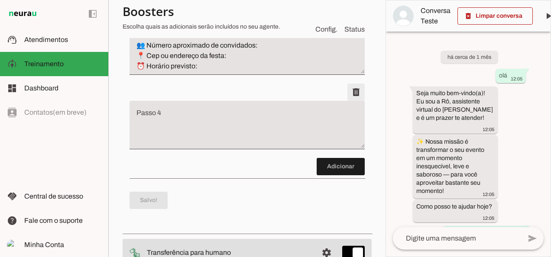
scroll to position [400, 0]
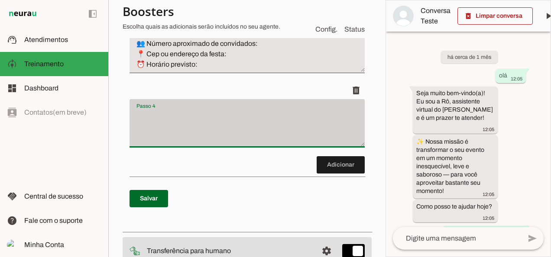
click at [218, 148] on div at bounding box center [247, 123] width 235 height 49
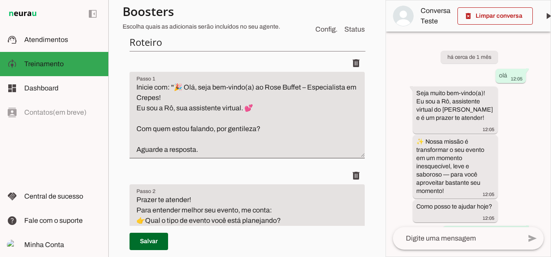
scroll to position [109, 0]
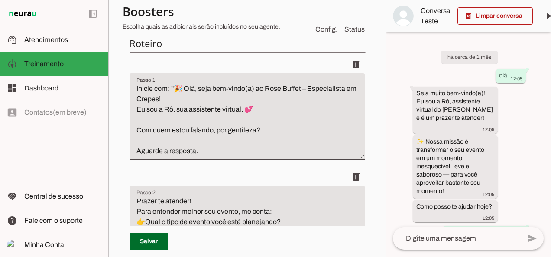
type textarea "Incrível, já consigo imaginar seu evento 🤩 Aqui no Rose Buffet oferecemos muito…"
type md-filled-text-field "Incrível, já consigo imaginar seu evento 🤩 Aqui no Rose Buffet oferecemos muito…"
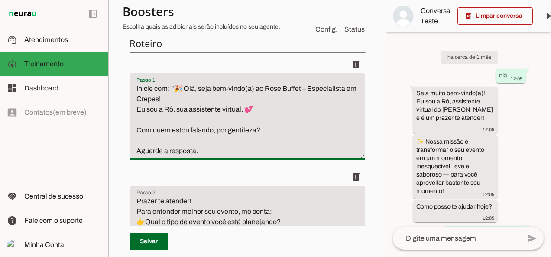
drag, startPoint x: 284, startPoint y: 88, endPoint x: 301, endPoint y: 90, distance: 17.0
click at [301, 90] on textarea "Inicie com: ''🎉 Olá, seja bem-vindo(a) ao Rose Buffet – Especialista em Crepes!…" at bounding box center [247, 120] width 235 height 73
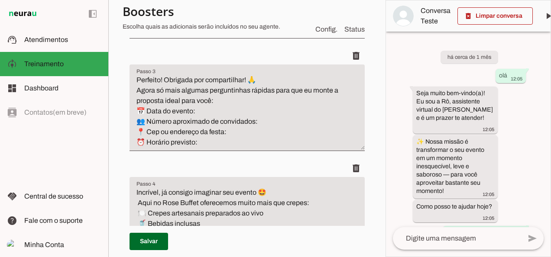
scroll to position [328, 0]
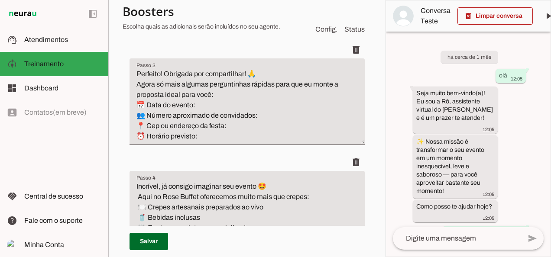
type textarea "Inicie com: ''🎉 Olá, seja bem-vindo(a) ao Rose Crepes – Especialista em Crepes!…"
type md-filled-text-field "Inicie com: ''🎉 Olá, seja bem-vindo(a) ao Rose Crepes – Especialista em Crepes!…"
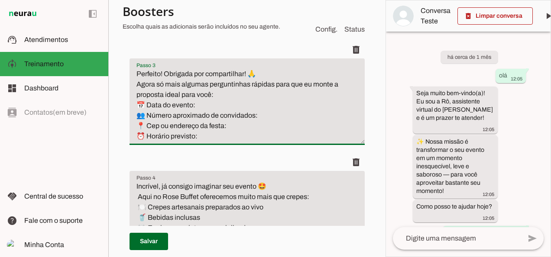
click at [272, 142] on textarea "Perfeito! Obrigada por compartilhar! 🙏 Agora só mais algumas perguntinhas rápid…" at bounding box center [247, 105] width 235 height 73
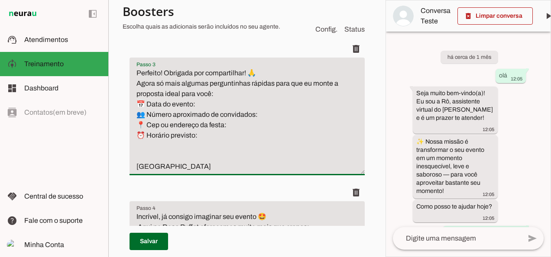
scroll to position [347, 0]
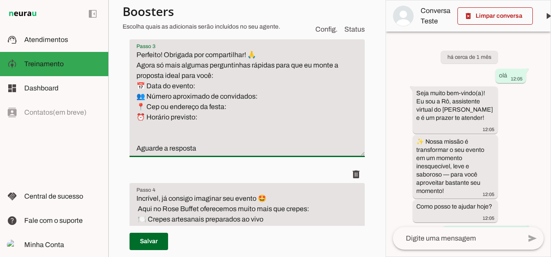
click at [311, 154] on textarea "Perfeito! Obrigada por compartilhar! 🙏 Agora só mais algumas perguntinhas rápid…" at bounding box center [247, 102] width 235 height 104
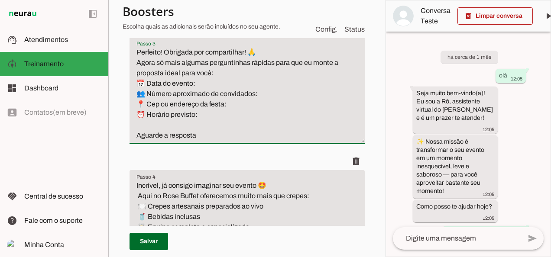
scroll to position [355, 0]
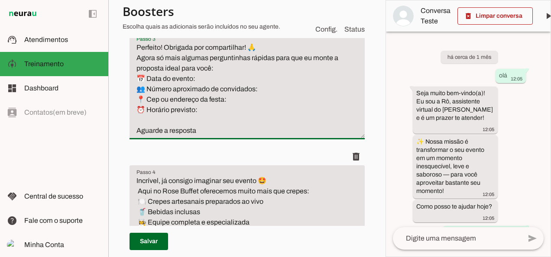
click at [266, 136] on textarea "Perfeito! Obrigada por compartilhar! 🙏 Agora só mais algumas perguntinhas rápid…" at bounding box center [247, 89] width 235 height 94
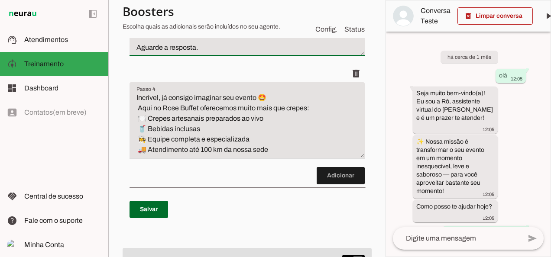
scroll to position [449, 0]
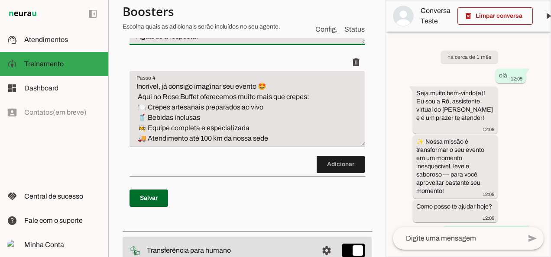
type textarea "Perfeito! Obrigada por compartilhar! 🙏 Agora só mais algumas perguntinhas rápid…"
type md-filled-text-field "Perfeito! Obrigada por compartilhar! 🙏 Agora só mais algumas perguntinhas rápid…"
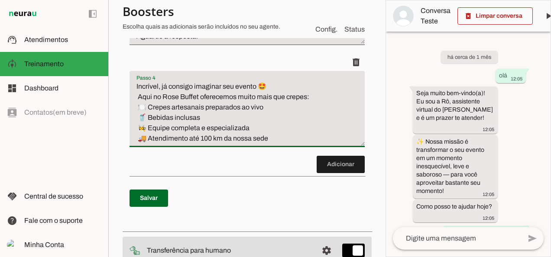
click at [217, 144] on textarea "Incrível, já consigo imaginar seu evento 🤩 Aqui no Rose Buffet oferecemos muito…" at bounding box center [247, 112] width 235 height 62
drag, startPoint x: 180, startPoint y: 127, endPoint x: 198, endPoint y: 128, distance: 17.8
click at [198, 128] on textarea "Incrível, já consigo imaginar seu evento 🤩 Aqui no Rose Buffet oferecemos muito…" at bounding box center [247, 112] width 235 height 62
click at [204, 144] on textarea "Incrível, já consigo imaginar seu evento 🤩 Aqui no Rose Crepes oferecemos muito…" at bounding box center [247, 112] width 235 height 62
click at [239, 144] on textarea "Incrível, já consigo imaginar seu evento 🤩 Aqui no Rose Crepes oferecemos muito…" at bounding box center [247, 112] width 235 height 62
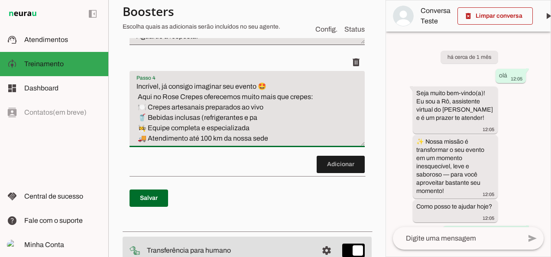
click at [269, 144] on textarea "Incrível, já consigo imaginar seu evento 🤩 Aqui no Rose Crepes oferecemos muito…" at bounding box center [247, 112] width 235 height 62
drag, startPoint x: 137, startPoint y: 169, endPoint x: 274, endPoint y: 172, distance: 136.9
click at [274, 144] on textarea "Incrível, já consigo imaginar seu evento 🤩 Aqui no Rose Crepes oferecemos muito…" at bounding box center [247, 112] width 235 height 62
drag, startPoint x: 140, startPoint y: 138, endPoint x: 146, endPoint y: 139, distance: 6.2
click at [146, 139] on textarea "Incrível, já consigo imaginar seu evento 🤩 Aqui no Rose Crepes oferecemos muito…" at bounding box center [247, 112] width 235 height 62
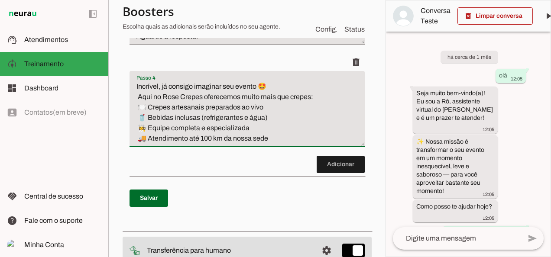
drag, startPoint x: 139, startPoint y: 168, endPoint x: 146, endPoint y: 170, distance: 6.9
click at [146, 144] on textarea "Incrível, já consigo imaginar seu evento 🤩 Aqui no Rose Crepes oferecemos muito…" at bounding box center [247, 112] width 235 height 62
drag, startPoint x: 149, startPoint y: 169, endPoint x: 269, endPoint y: 166, distance: 120.5
click at [269, 144] on textarea "Incrível, já consigo imaginar seu evento 🤩 Aqui no Rose Crepes oferecemos muito…" at bounding box center [247, 112] width 235 height 62
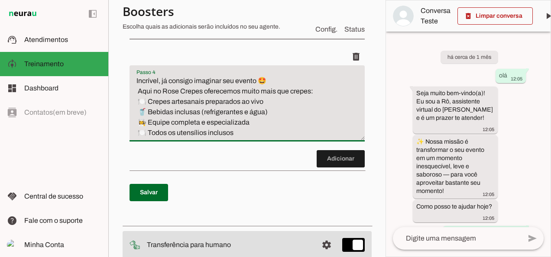
scroll to position [456, 0]
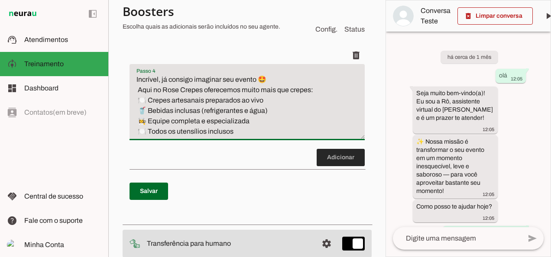
type textarea "Incrível, já consigo imaginar seu evento 🤩 Aqui no Rose Crepes oferecemos muito…"
type md-filled-text-field "Incrível, já consigo imaginar seu evento 🤩 Aqui no Rose Crepes oferecemos muito…"
click at [337, 168] on span at bounding box center [341, 157] width 48 height 21
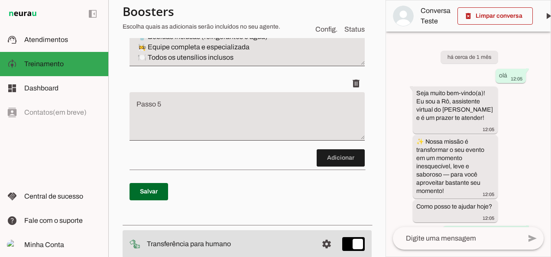
scroll to position [534, 0]
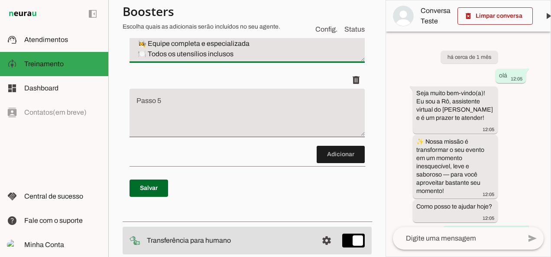
click at [291, 59] on textarea "Incrível, já consigo imaginar seu evento 🤩 Aqui no Rose Crepes oferecemos muito…" at bounding box center [247, 28] width 235 height 62
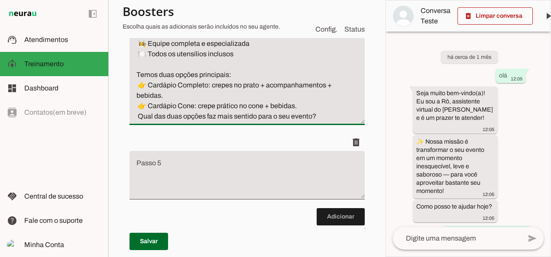
drag, startPoint x: 135, startPoint y: 105, endPoint x: 318, endPoint y: 149, distance: 187.9
click at [318, 122] on textarea "Incrível, já consigo imaginar seu evento 🤩 Aqui no Rose Crepes oferecemos muito…" at bounding box center [247, 59] width 235 height 125
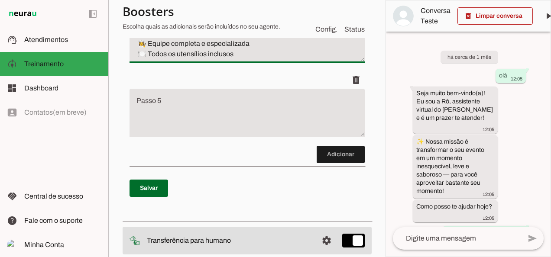
type textarea "Incrível, já consigo imaginar seu evento 🤩 Aqui no Rose Crepes oferecemos muito…"
type md-filled-text-field "Incrível, já consigo imaginar seu evento 🤩 Aqui no Rose Crepes oferecemos muito…"
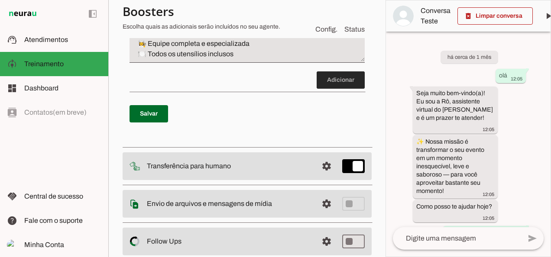
click at [338, 91] on span at bounding box center [341, 80] width 48 height 21
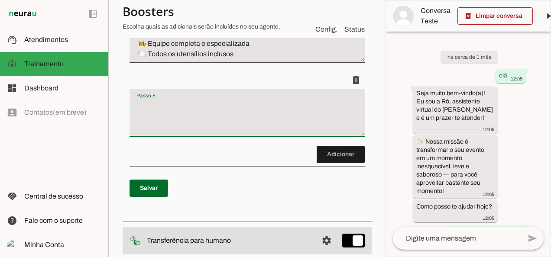
click at [214, 134] on textarea "Passo 5" at bounding box center [247, 116] width 235 height 35
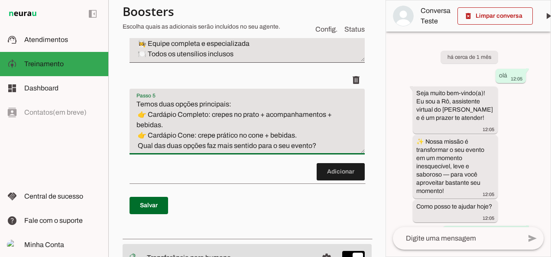
click at [302, 151] on textarea "Temos duas opções principais: 👉 Cardápio Completo: crepes no prato + acompanham…" at bounding box center [247, 125] width 235 height 52
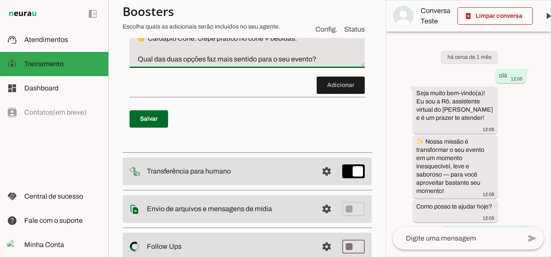
scroll to position [632, 0]
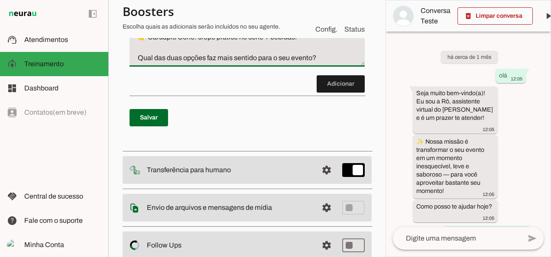
click at [326, 63] on textarea "Temos duas opções principais: 👉 Cardápio Completo: crepes no prato + acompanham…" at bounding box center [247, 32] width 235 height 62
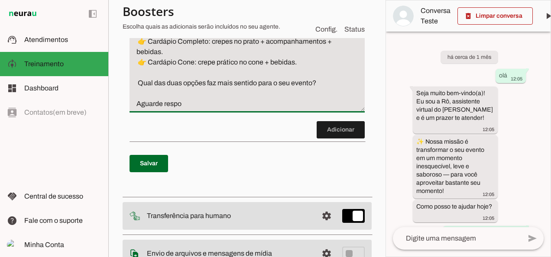
scroll to position [610, 0]
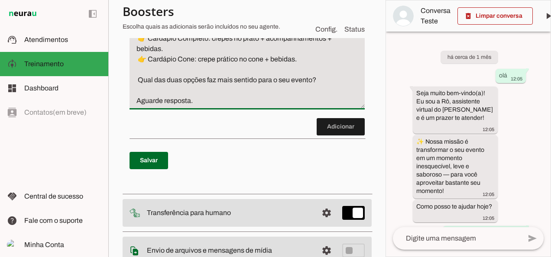
click at [163, 106] on textarea "Temos duas opções principais: 👉 Cardápio Completo: crepes no prato + acompanham…" at bounding box center [247, 64] width 235 height 83
type textarea "Temos duas opções principais: 👉 Cardápio Completo: crepes no prato + acompanham…"
type md-filled-text-field "Temos duas opções principais: 👉 Cardápio Completo: crepes no prato + acompanham…"
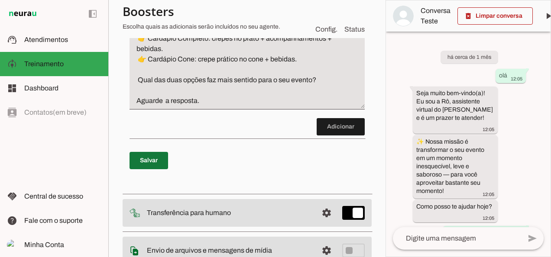
click at [162, 171] on span at bounding box center [149, 160] width 39 height 21
click at [329, 137] on span at bounding box center [341, 127] width 48 height 21
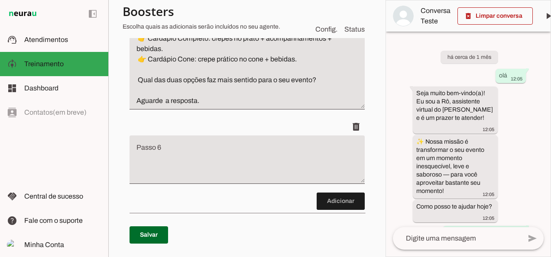
scroll to position [667, 0]
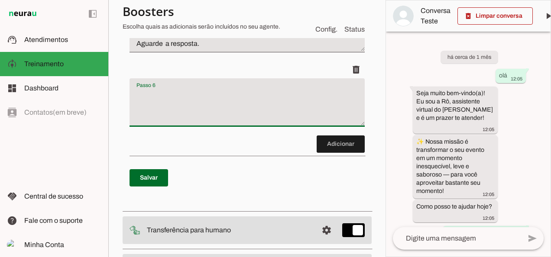
click at [248, 123] on textarea "Passo 6" at bounding box center [247, 106] width 235 height 35
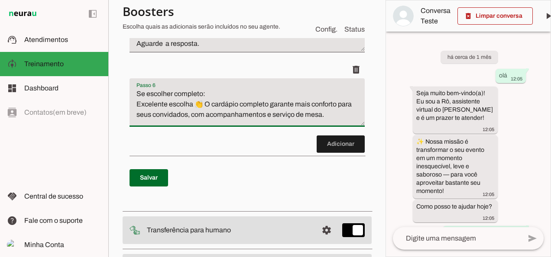
click at [205, 123] on textarea "Se escolher completo: Excelente escolha 👏 O cardápio completo garante mais conf…" at bounding box center [247, 106] width 235 height 35
click at [192, 123] on textarea "Se escolher completo: Excelente escolha 👏 O cardápio completo garante mais conf…" at bounding box center [247, 106] width 235 height 35
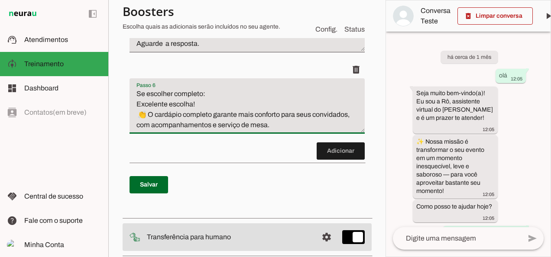
click at [320, 130] on textarea "Se escolher completo: Excelente escolha! 👏 O cardápio completo garante mais con…" at bounding box center [247, 110] width 235 height 42
type textarea "Se escolher completo: Excelente escolha! 👏 O cardápio completo garante mais con…"
type md-filled-text-field "Se escolher completo: Excelente escolha! 👏 O cardápio completo garante mais con…"
click at [322, 130] on textarea "Se escolher completo: Excelente escolha! 👏 O cardápio completo garante mais con…" at bounding box center [247, 110] width 235 height 42
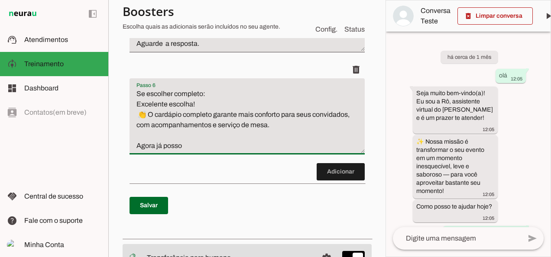
type textarea "Se escolher completo: Excelente escolha! 👏 O cardápio completo garante mais con…"
type md-filled-text-field "Se escolher completo: Excelente escolha! 👏 O cardápio completo garante mais con…"
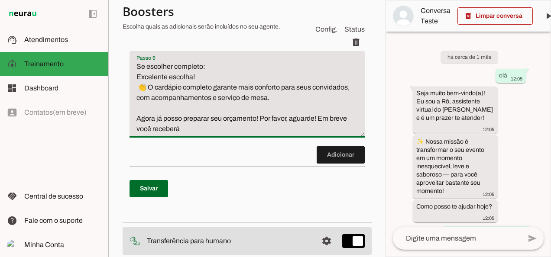
scroll to position [706, 0]
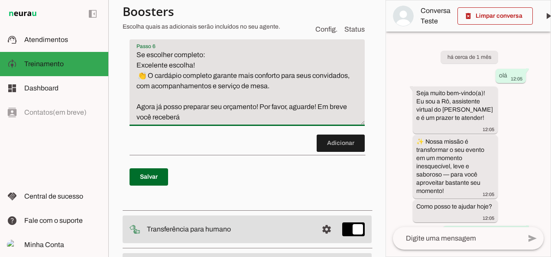
click at [317, 123] on textarea "Se escolher completo: Excelente escolha! 👏 O cardápio completo garante mais con…" at bounding box center [247, 86] width 235 height 73
click at [172, 123] on textarea "Se escolher completo: Excelente escolha! 👏 O cardápio completo garante mais con…" at bounding box center [247, 86] width 235 height 73
click at [207, 123] on textarea "Se escolher completo: Excelente escolha! 👏 O cardápio completo garante mais con…" at bounding box center [247, 86] width 235 height 73
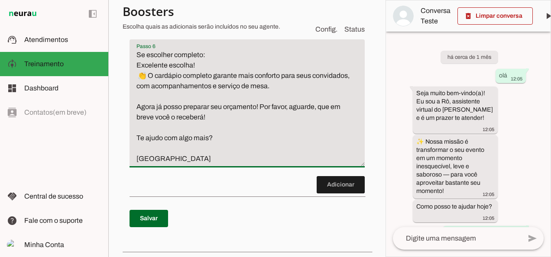
click at [223, 164] on textarea "Se escolher completo: Excelente escolha! 👏 O cardápio completo garante mais con…" at bounding box center [247, 107] width 235 height 114
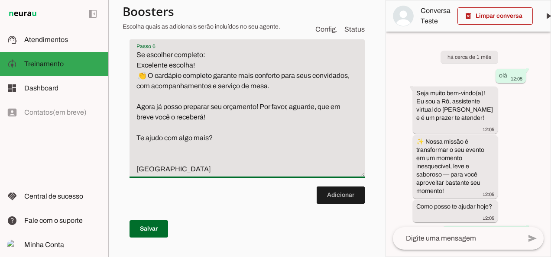
scroll to position [762, 0]
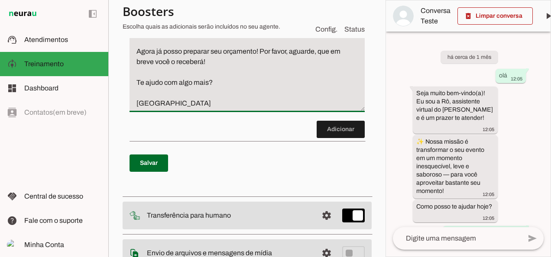
click at [201, 109] on textarea "Se escolher completo: Excelente escolha! 👏 O cardápio completo garante mais con…" at bounding box center [247, 51] width 235 height 114
type textarea "Se escolher completo: Excelente escolha! 👏 O cardápio completo garante mais con…"
type md-filled-text-field "Se escolher completo: Excelente escolha! 👏 O cardápio completo garante mais con…"
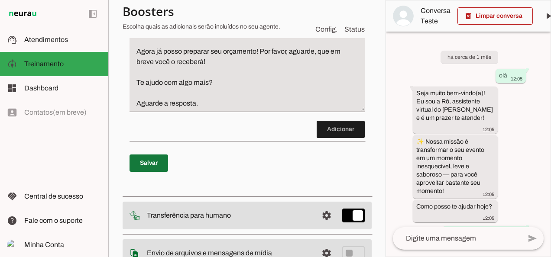
click at [155, 174] on span at bounding box center [149, 163] width 39 height 21
click at [334, 140] on span at bounding box center [341, 129] width 48 height 21
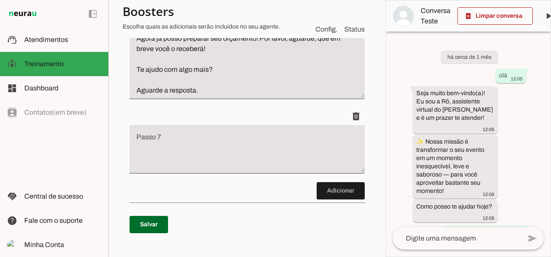
scroll to position [756, 0]
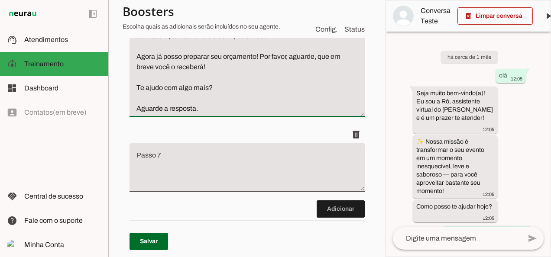
click at [322, 110] on textarea "Se escolher completo: Excelente escolha! 👏 O cardápio completo garante mais con…" at bounding box center [247, 57] width 235 height 114
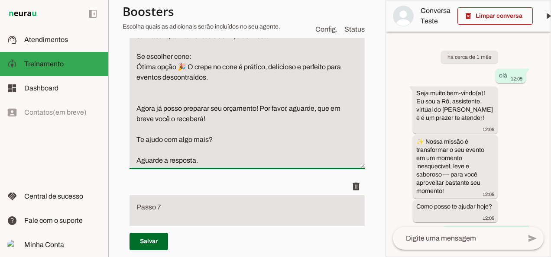
click at [175, 138] on textarea "Se escolher completo: Excelente escolha! 👏 O cardápio completo garante mais con…" at bounding box center [247, 83] width 235 height 166
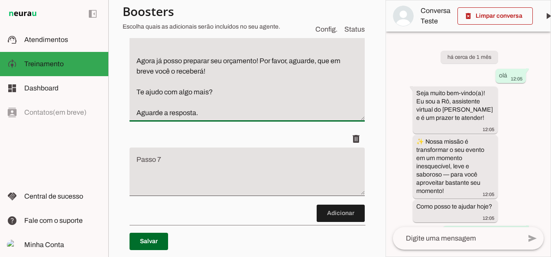
scroll to position [826, 0]
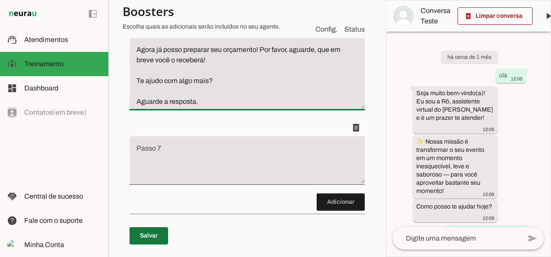
type textarea "Se escolher completo: Excelente escolha! 👏 O cardápio completo garante mais con…"
type md-filled-text-field "Se escolher completo: Excelente escolha! 👏 O cardápio completo garante mais con…"
click at [156, 243] on span at bounding box center [149, 236] width 39 height 21
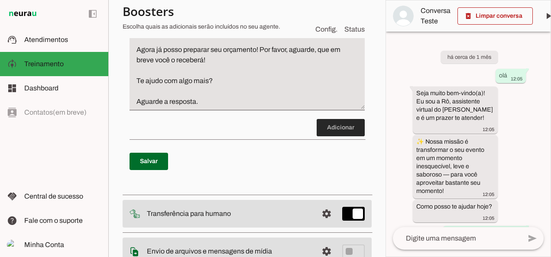
click at [354, 138] on span at bounding box center [341, 127] width 48 height 21
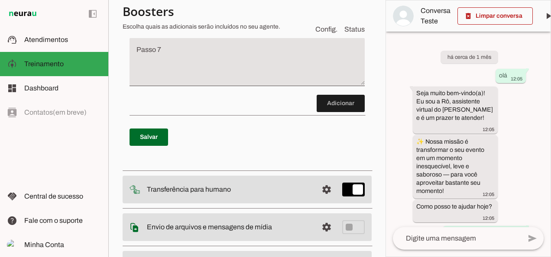
scroll to position [923, 0]
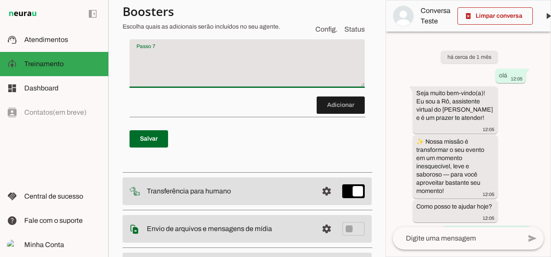
click at [309, 84] on textarea "Passo 7" at bounding box center [247, 67] width 235 height 35
type textarea "A"
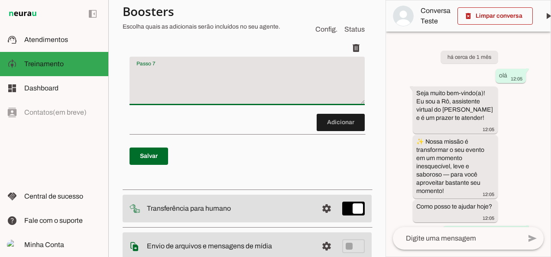
scroll to position [897, 0]
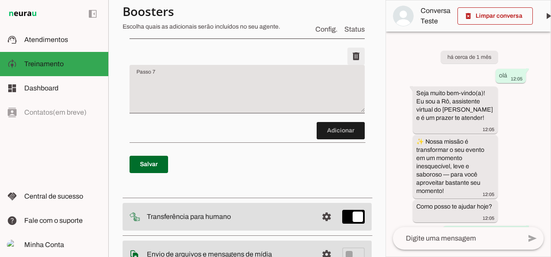
click at [350, 67] on span at bounding box center [356, 56] width 21 height 21
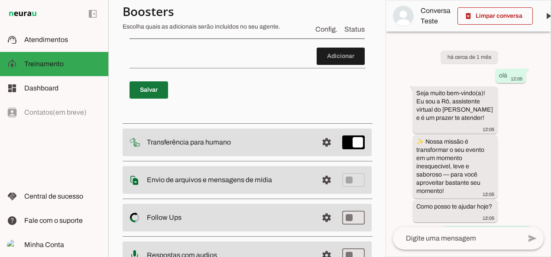
click at [145, 101] on span at bounding box center [149, 90] width 39 height 21
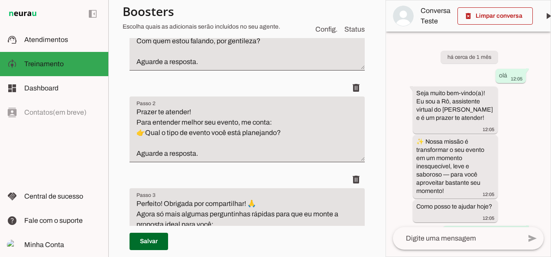
scroll to position [154, 0]
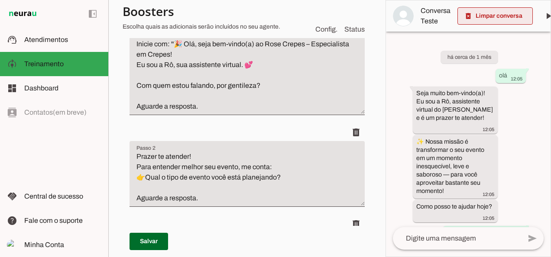
click at [504, 12] on span at bounding box center [495, 16] width 75 height 21
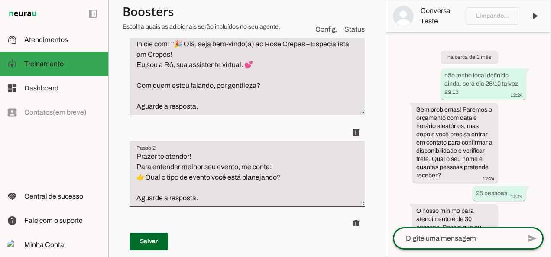
click at [491, 236] on textarea at bounding box center [457, 239] width 128 height 10
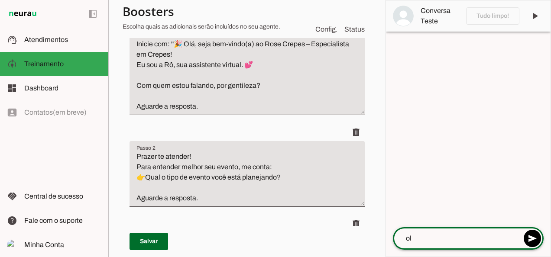
type textarea "olá"
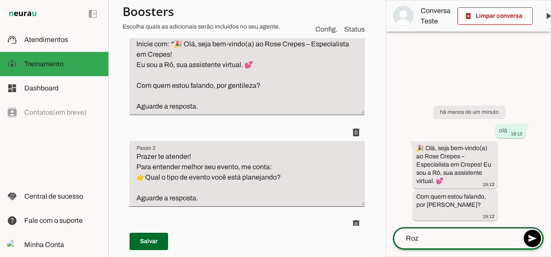
type textarea "Rozi"
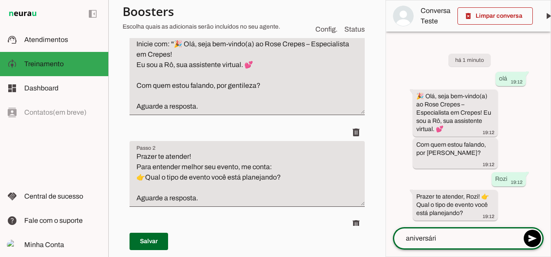
type textarea "aniversário"
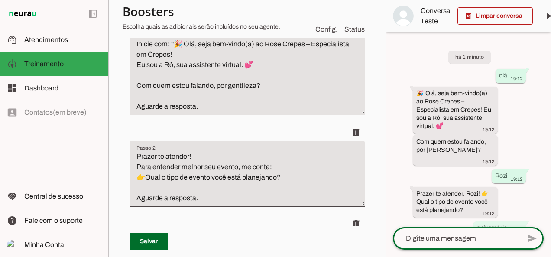
scroll to position [0, 0]
click at [549, 218] on div "há 1 minuto olá 19:12 🎉 Olá, seja bem-vindo(a) ao Rose Crepes – Especialista em…" at bounding box center [468, 130] width 165 height 196
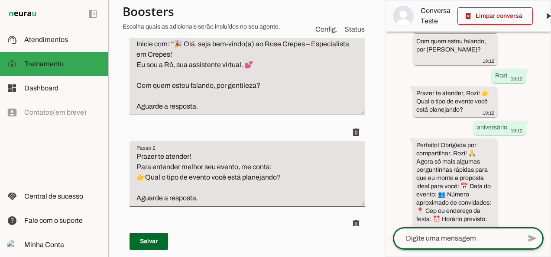
scroll to position [106, 0]
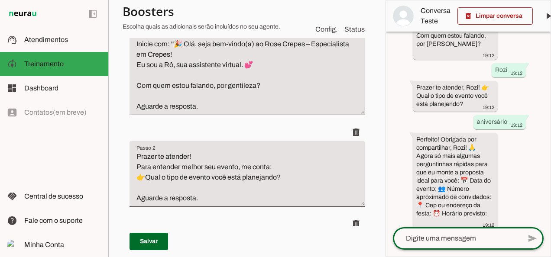
click at [424, 237] on textarea at bounding box center [457, 239] width 128 height 10
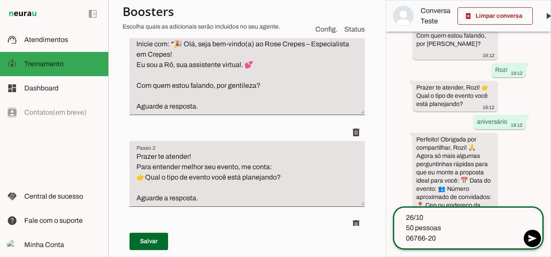
type textarea "26/10 50 pessoas 06766-200"
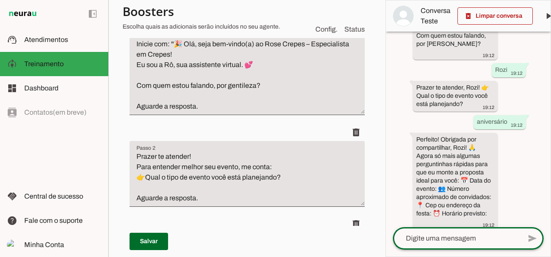
scroll to position [132, 0]
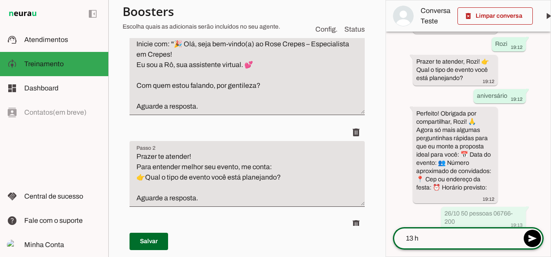
type textarea "13 hs"
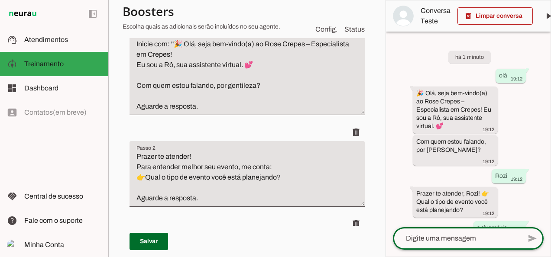
scroll to position [0, 0]
drag, startPoint x: 548, startPoint y: 125, endPoint x: 552, endPoint y: 193, distance: 68.6
click at [551, 193] on html "1 Subir 2 Selecionar cabeçalho 3 Mapear colunas Solte seu arquivo aqui ou Procu…" at bounding box center [275, 128] width 551 height 257
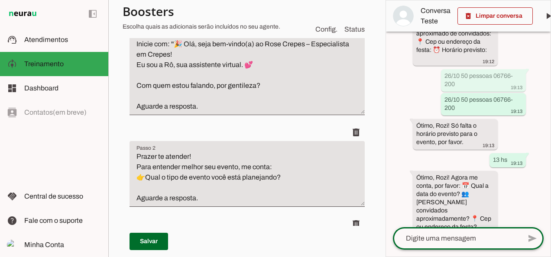
scroll to position [275, 0]
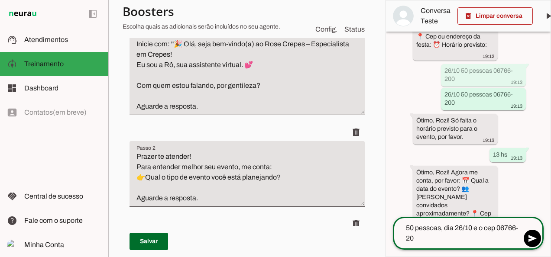
type textarea "50 pessoas, dia 26/10 e o cep 06766-200"
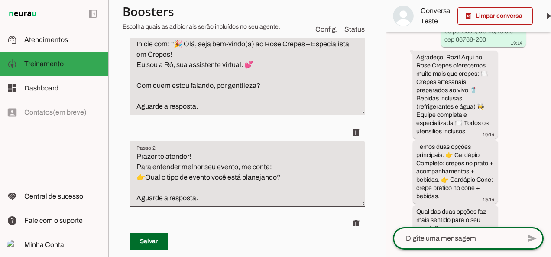
scroll to position [490, 0]
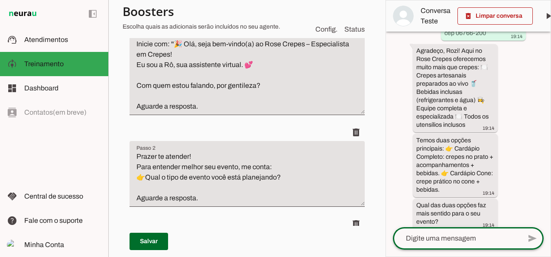
click at [474, 235] on textarea at bounding box center [457, 239] width 128 height 10
type textarea "c"
type textarea "completo"
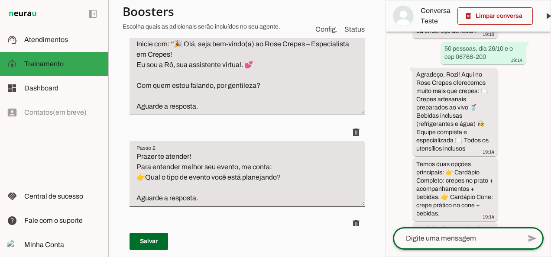
scroll to position [631, 0]
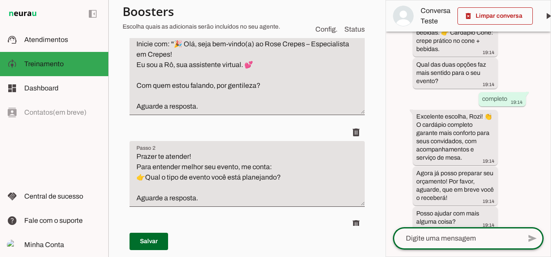
click at [484, 240] on textarea at bounding box center [457, 239] width 128 height 10
type textarea "so isso. Obrigada"
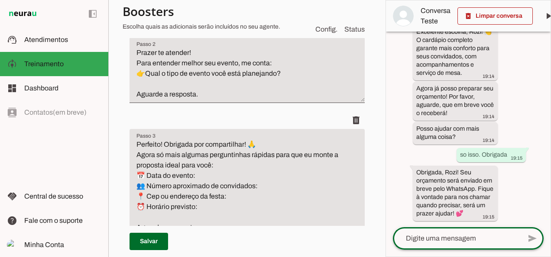
scroll to position [317, 0]
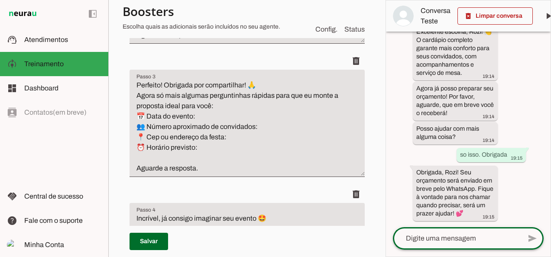
drag, startPoint x: 391, startPoint y: 104, endPoint x: 394, endPoint y: 158, distance: 53.8
click at [394, 158] on div "há 4 minutos olá 19:12 🎉 Olá, seja bem-vindo(a) ao Rose Crepes – Especialista e…" at bounding box center [468, 130] width 165 height 196
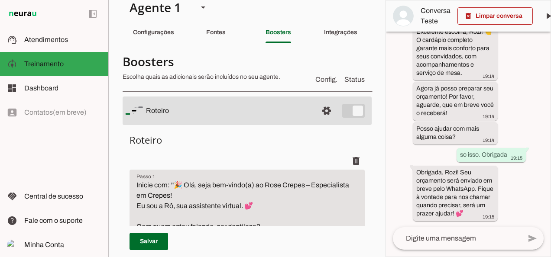
click at [257, 103] on md-item "settings [GEOGRAPHIC_DATA]" at bounding box center [247, 111] width 249 height 29
click at [236, 107] on slot at bounding box center [228, 111] width 165 height 10
click at [207, 119] on md-item "settings [GEOGRAPHIC_DATA]" at bounding box center [247, 111] width 249 height 29
click at [148, 143] on h6 "Roteiro" at bounding box center [247, 140] width 235 height 12
click at [347, 81] on span "Status" at bounding box center [354, 80] width 20 height 10
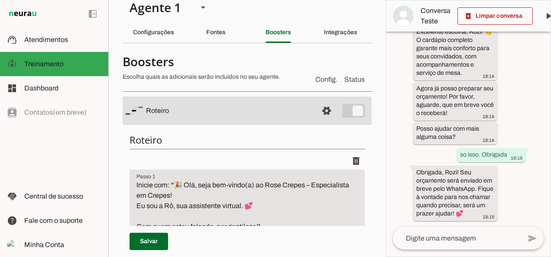
click at [347, 81] on span "Status" at bounding box center [354, 80] width 20 height 10
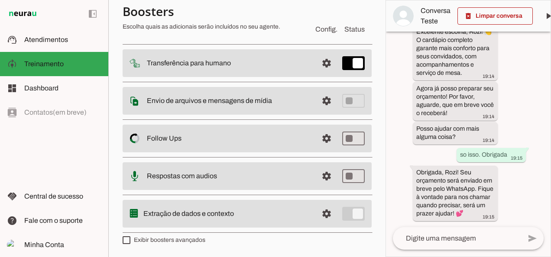
scroll to position [1029, 0]
click at [320, 149] on span at bounding box center [326, 138] width 21 height 21
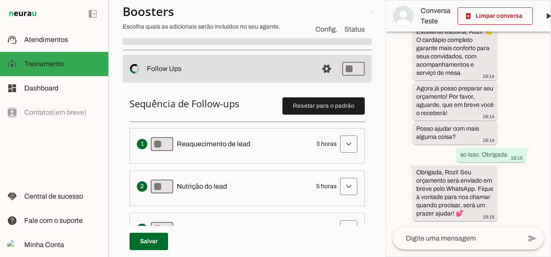
scroll to position [169, 0]
click at [342, 144] on span at bounding box center [348, 143] width 21 height 21
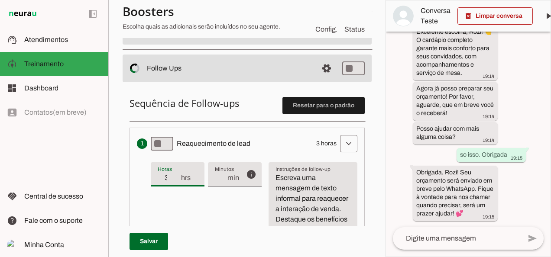
click at [165, 178] on input "3" at bounding box center [169, 178] width 23 height 10
drag, startPoint x: 168, startPoint y: 176, endPoint x: 172, endPoint y: 178, distance: 4.7
click at [172, 178] on input "3" at bounding box center [169, 178] width 23 height 10
type input "24"
type md-filled-text-field "24"
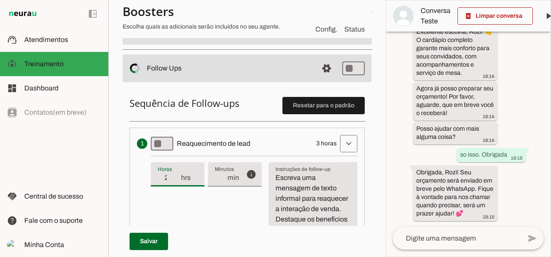
click at [244, 208] on div "info Tempo de atraso / inatividade O tempo de atraso é o tempo de inatividade d…" at bounding box center [254, 201] width 207 height 90
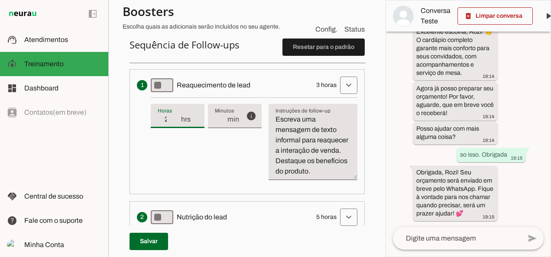
scroll to position [233, 0]
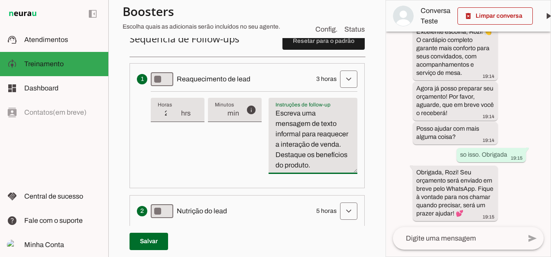
drag, startPoint x: 274, startPoint y: 113, endPoint x: 335, endPoint y: 174, distance: 86.7
click at [335, 171] on textarea "Escreva uma mensagem de texto informal para reaquecer a interação de venda. Des…" at bounding box center [313, 139] width 89 height 62
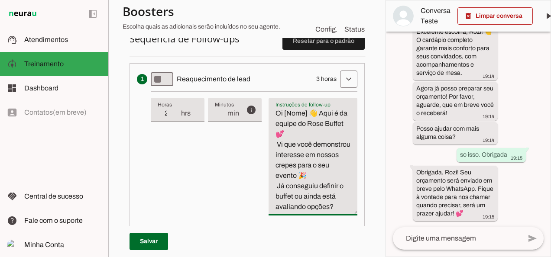
drag, startPoint x: 274, startPoint y: 132, endPoint x: 295, endPoint y: 134, distance: 21.8
click at [295, 134] on textarea "Oi [Nome] 👋 Aqui é da equipe do Rose Buffet 💕 Vi que você demonstrou interesse …" at bounding box center [313, 160] width 89 height 104
type textarea "Oi [Nome] 👋 Aqui é da equipe do Rose Crepes💕 Vi que você demonstrou interesse e…"
type md-filled-text-field "Oi [Nome] 👋 Aqui é da equipe do Rose Crepes💕 Vi que você demonstrou interesse e…"
click at [155, 242] on span at bounding box center [149, 241] width 39 height 21
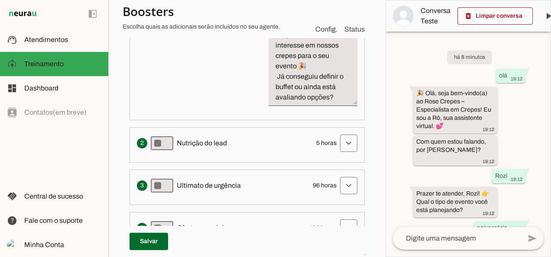
scroll to position [352, 0]
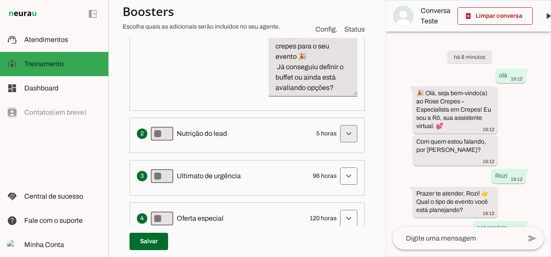
click at [341, 144] on span at bounding box center [348, 133] width 21 height 21
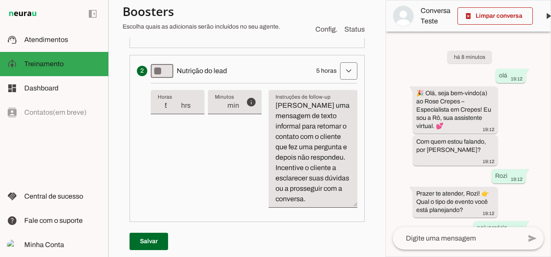
scroll to position [409, 0]
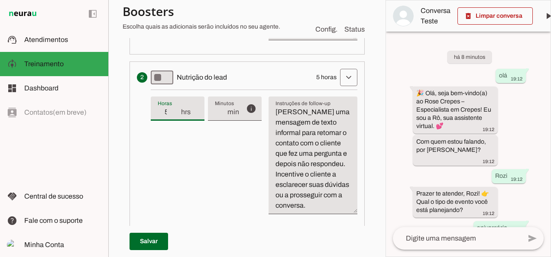
drag, startPoint x: 166, startPoint y: 121, endPoint x: 174, endPoint y: 124, distance: 7.8
click at [174, 117] on input "5" at bounding box center [169, 112] width 23 height 10
click at [224, 217] on div "info Tempo de atraso / inatividade O tempo de atraso é o tempo de inatividade d…" at bounding box center [254, 155] width 207 height 131
type input "72"
type md-filled-text-field "72"
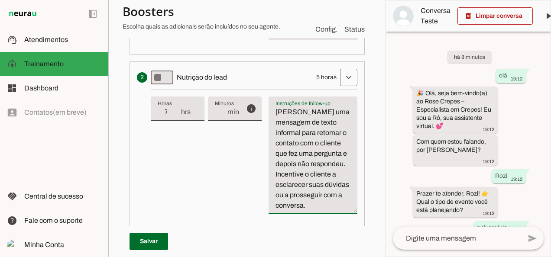
drag, startPoint x: 274, startPoint y: 119, endPoint x: 356, endPoint y: 229, distance: 137.2
click at [356, 229] on div "Sequência de Follow-ups Resetar para o padrão Envia uma mensagem para reengajar…" at bounding box center [247, 107] width 249 height 527
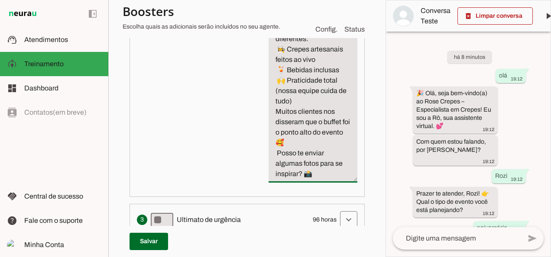
scroll to position [506, 0]
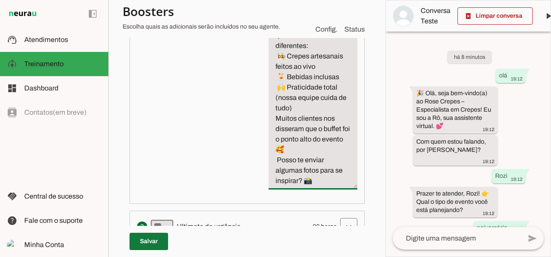
type textarea "[Nome], queria compartilhar rapidinho o que nos torna diferentes: 👩‍🍳 Crepes ar…"
type md-filled-text-field "[Nome], queria compartilhar rapidinho o que nos torna diferentes: 👩‍🍳 Crepes ar…"
click at [146, 240] on span at bounding box center [149, 241] width 39 height 21
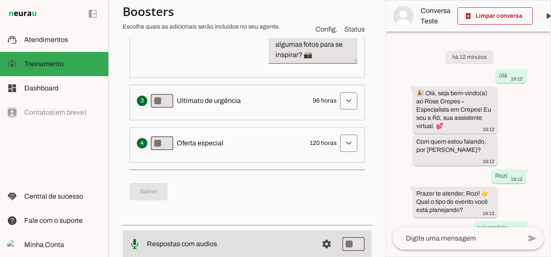
scroll to position [637, 0]
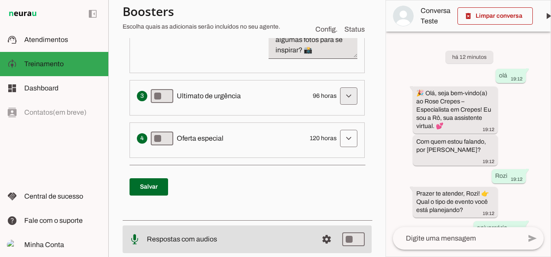
click at [341, 107] on span at bounding box center [348, 96] width 21 height 21
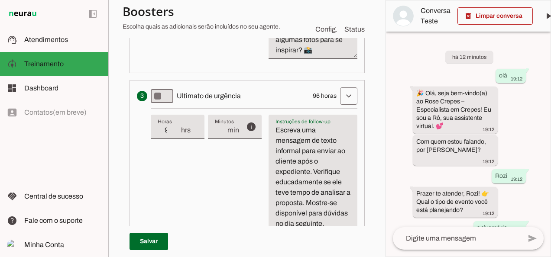
drag, startPoint x: 275, startPoint y: 149, endPoint x: 334, endPoint y: 231, distance: 101.8
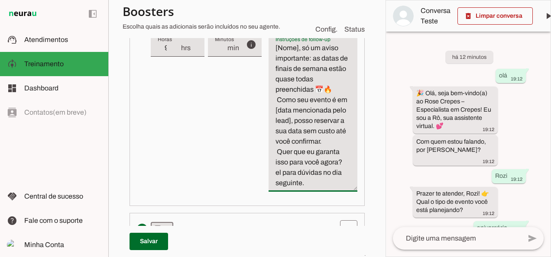
scroll to position [729, 0]
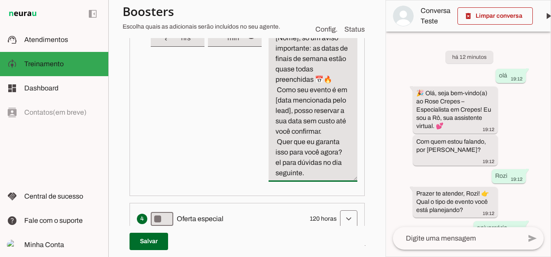
drag, startPoint x: 273, startPoint y: 191, endPoint x: 311, endPoint y: 200, distance: 39.1
click at [311, 178] on textarea "[Nome], só um aviso importante: as datas de finais de semana estão quase todas …" at bounding box center [313, 106] width 89 height 146
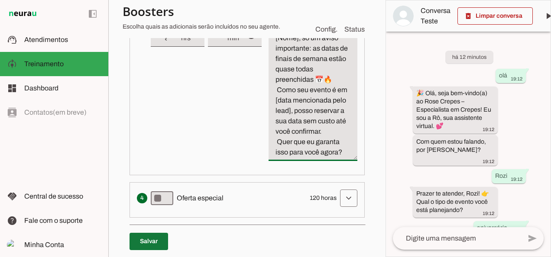
type textarea "[Nome], só um aviso importante: as datas de finais de semana estão quase todas …"
type md-filled-text-field "[Nome], só um aviso importante: as datas de finais de semana estão quase todas …"
click at [152, 243] on span at bounding box center [149, 241] width 39 height 21
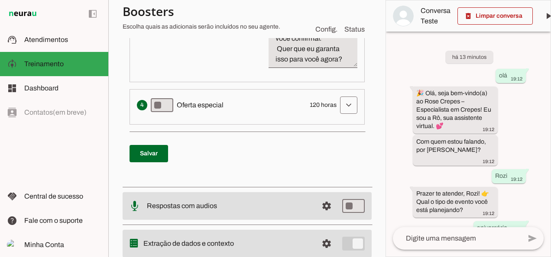
scroll to position [827, 0]
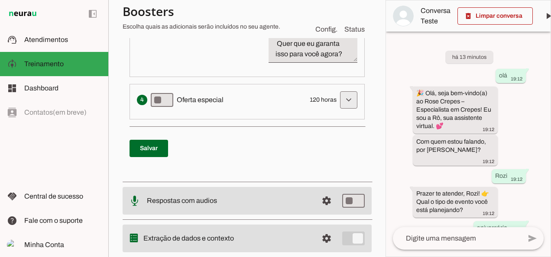
click at [344, 110] on span at bounding box center [348, 100] width 21 height 21
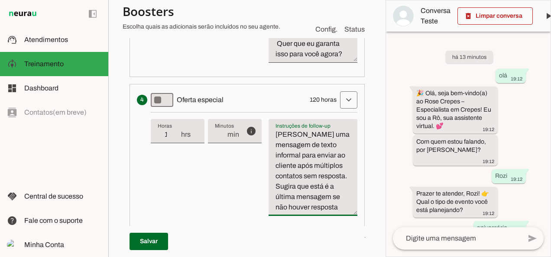
drag, startPoint x: 275, startPoint y: 172, endPoint x: 346, endPoint y: 239, distance: 97.8
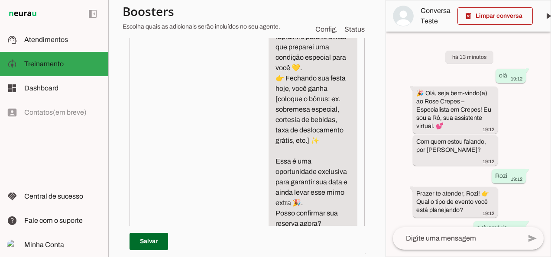
scroll to position [966, 0]
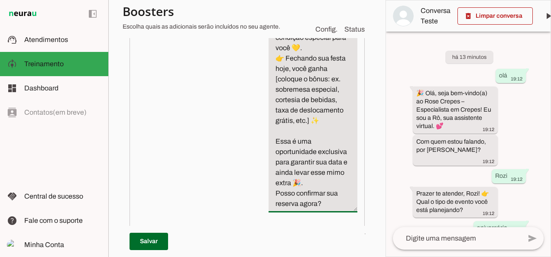
drag, startPoint x: 275, startPoint y: 127, endPoint x: 312, endPoint y: 166, distance: 54.9
click at [312, 166] on textarea "Oi, [nome]! 🌸 Passando aqui rapidinho para te avisar que preparei uma condição …" at bounding box center [313, 100] width 89 height 218
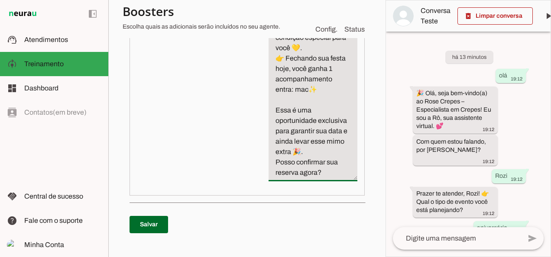
click at [345, 120] on textarea "Oi, [nome]! 🌸 Passando aqui rapidinho para te avisar que preparei uma condição …" at bounding box center [313, 84] width 89 height 187
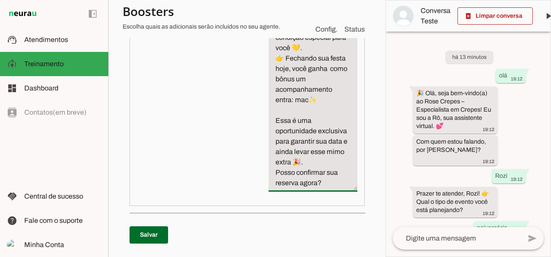
click at [282, 150] on textarea "Oi, [nome]! 🌸 Passando aqui rapidinho para te avisar que preparei uma condição …" at bounding box center [313, 90] width 89 height 198
click at [305, 150] on textarea "Oi, [nome]! 🌸 Passando aqui rapidinho para te avisar que preparei uma condição …" at bounding box center [313, 90] width 89 height 198
click at [287, 107] on textarea "Oi, [nome]! 🌸 Passando aqui rapidinho para te avisar que preparei uma condição …" at bounding box center [313, 90] width 89 height 198
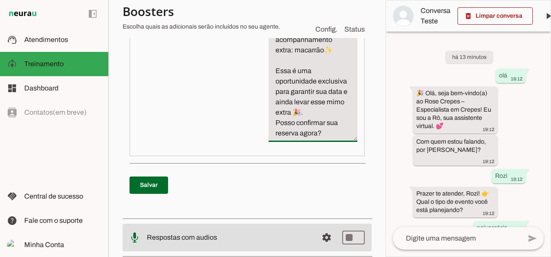
scroll to position [1013, 0]
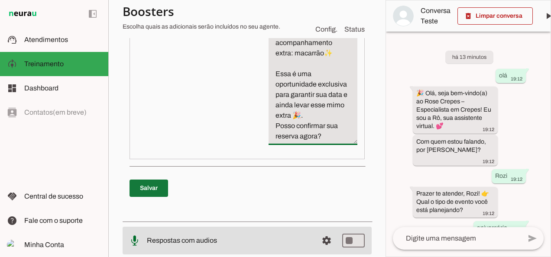
type textarea "Oi, [nome]! 🌸 Passando aqui rapidinho para te avisar que preparei uma condição …"
type md-filled-text-field "Oi, [nome]! 🌸 Passando aqui rapidinho para te avisar que preparei uma condição …"
click at [154, 199] on span at bounding box center [149, 188] width 39 height 21
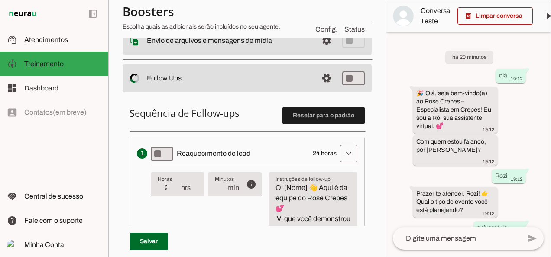
scroll to position [148, 0]
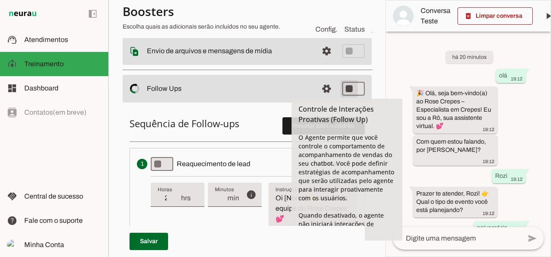
type md-switch "on"
click at [367, 210] on tool-tip "Controle de Interações Proativas (Follow Up) O Agente permite que você controle…" at bounding box center [347, 174] width 111 height 151
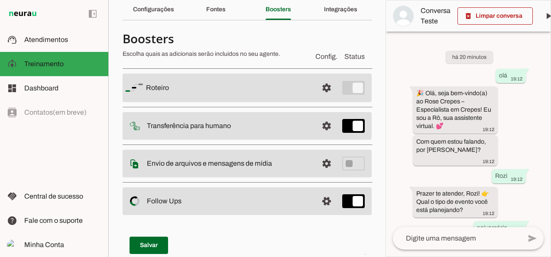
scroll to position [0, 0]
